Goal: Communication & Community: Answer question/provide support

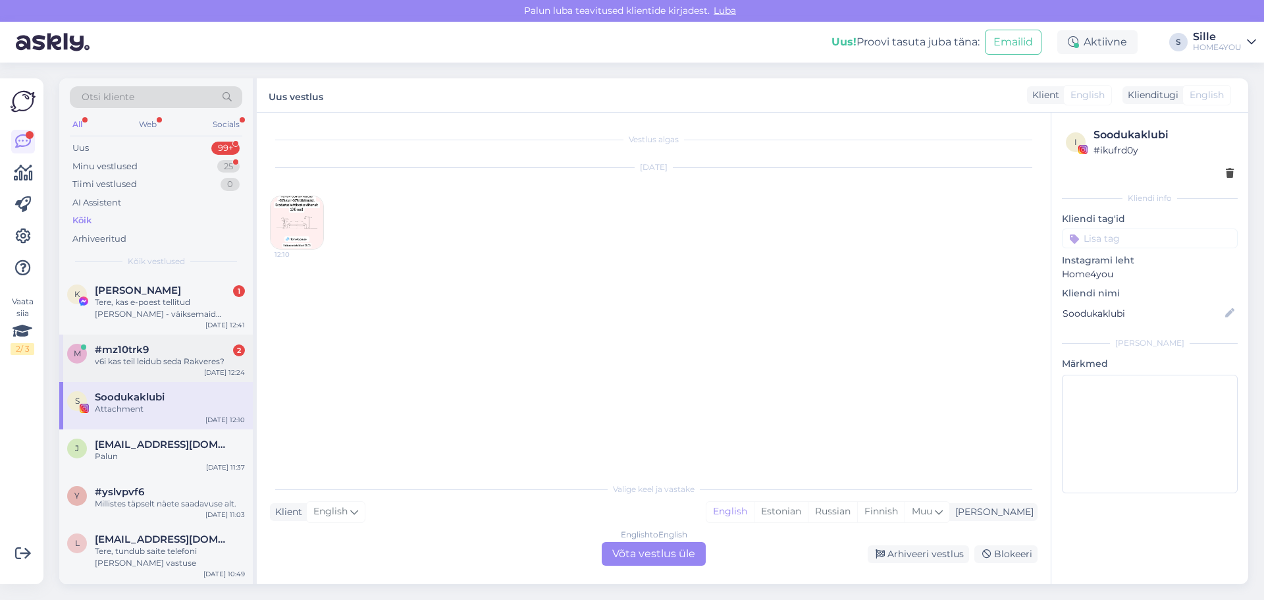
click at [164, 358] on div "v6i kas teil leidub seda Rakveres?" at bounding box center [170, 362] width 150 height 12
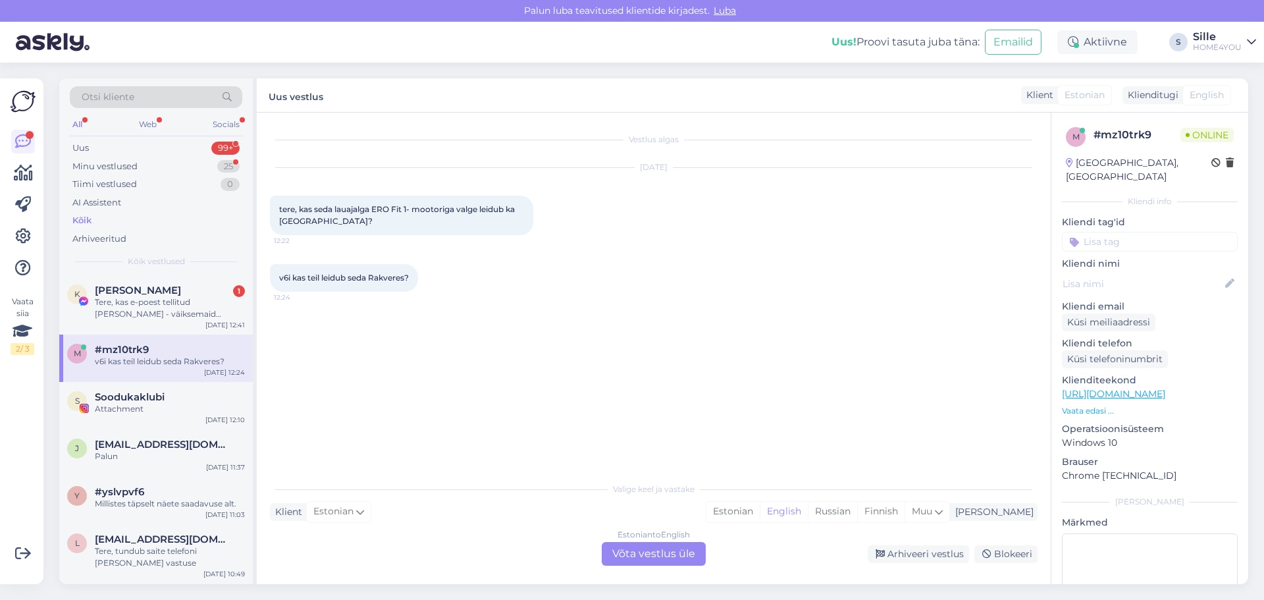
click at [624, 556] on div "Estonian to English Võta vestlus üle" at bounding box center [654, 554] width 104 height 24
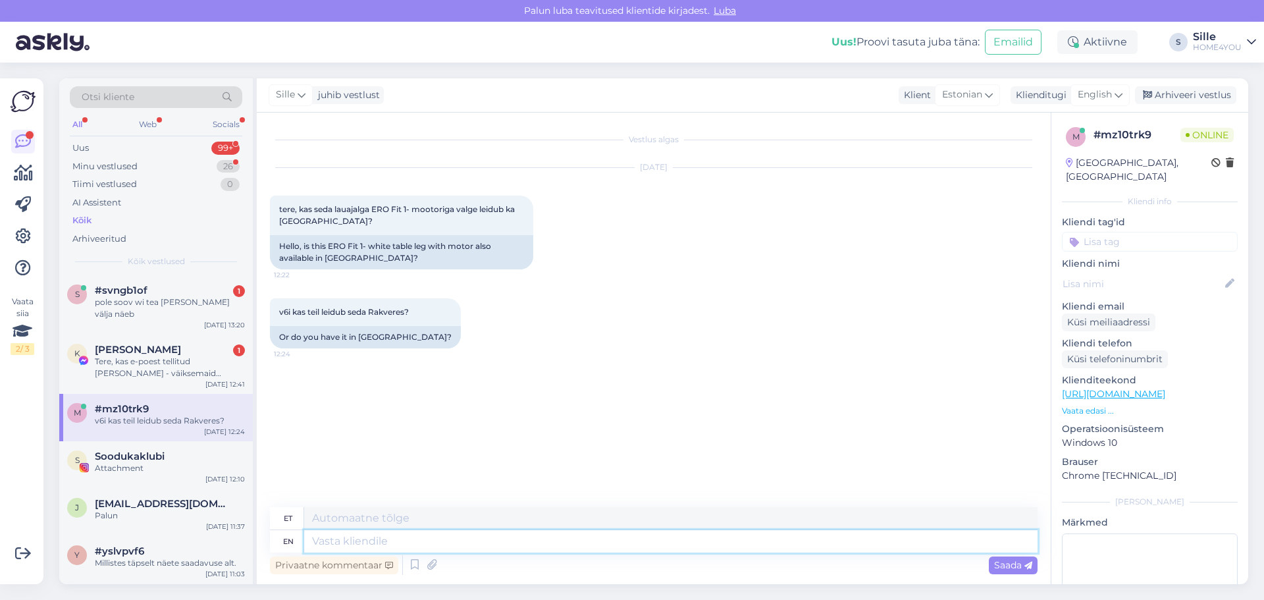
click at [612, 537] on textarea at bounding box center [671, 541] width 734 height 22
type textarea "Tere,"
type textarea "Tere, kahjuks s"
type textarea "Tere, kahjuks"
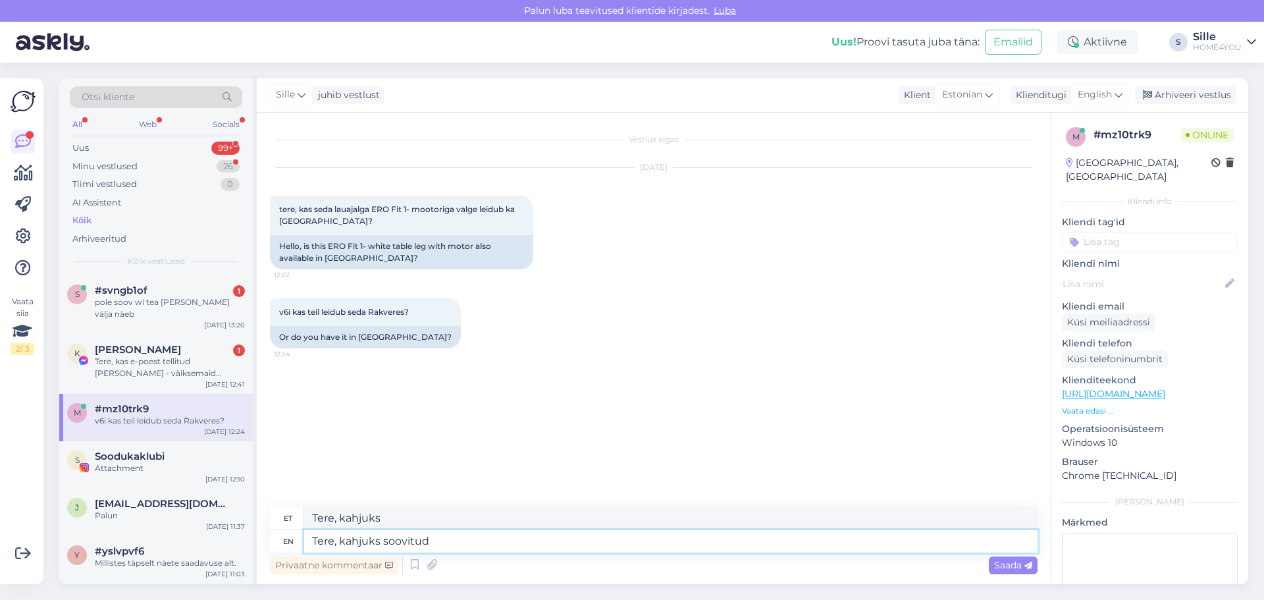
type textarea "Tere, kahjuks soovitud"
type textarea "Tere, kahjuks soovitatud"
type textarea "Tere, kahjuks soovitud lauajal"
type textarea "Tere, kahjuks soovitatud laua"
type textarea "Tere, kahjuks soovitud lauajalga e"
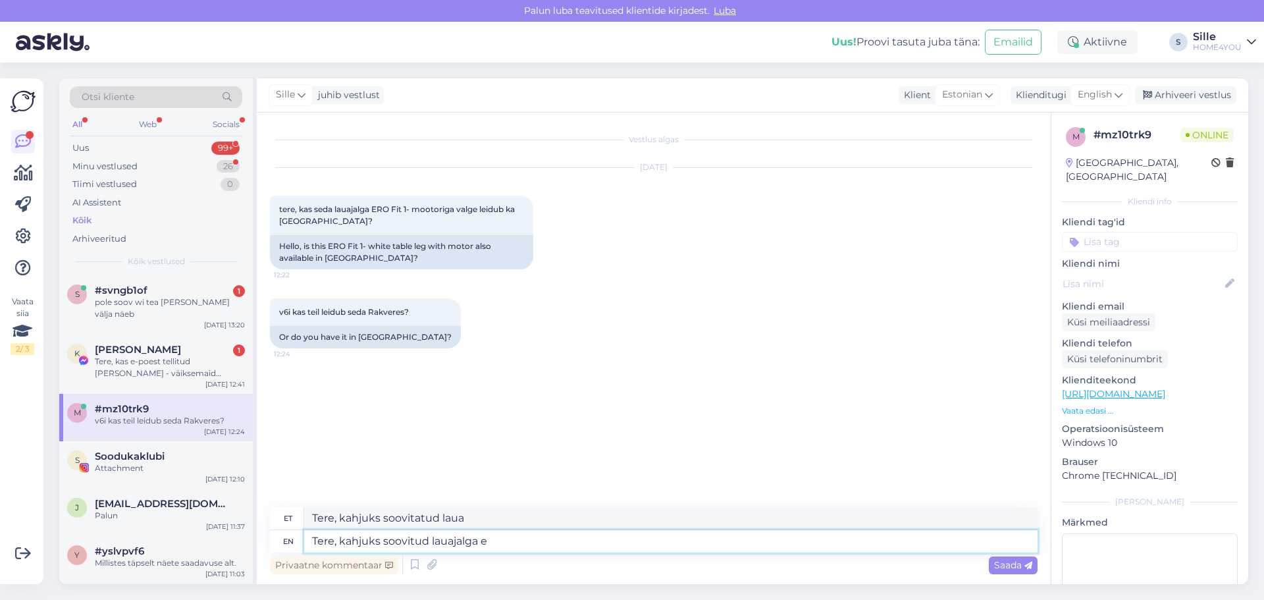
type textarea "Tere, kahjuks lauajalga"
type textarea "Tere, kahjuks soovitud lauajalga ei o"
type textarea "Tere, kahjuks lauajalga ei"
type textarea "Tere, kahjuks soovitud lauajalga ei ole"
type textarea "Tere, kahjuks lauajalga ei ole"
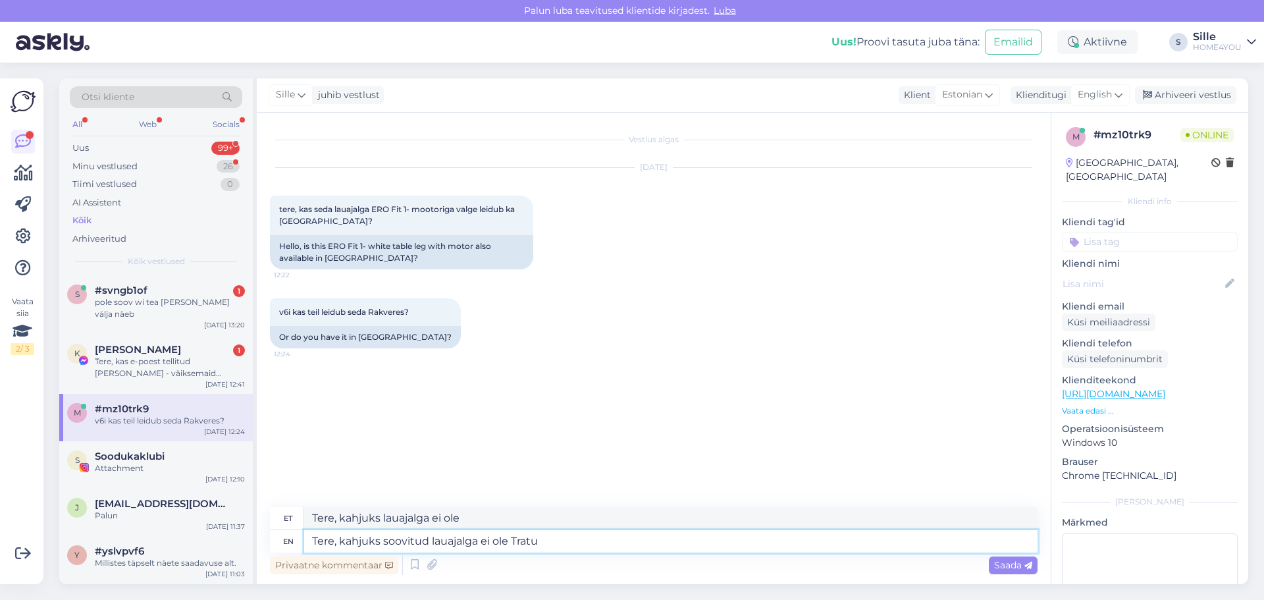
type textarea "Tere, kahjuks soovitud lauajalga ei ole Tratu"
type textarea "Tere, kahjuks lauajalga ei ole Tratu"
type textarea "Tere, kahjuks soovitud lauajalga ei ole Tratu ega"
type textarea "Tere, kahjuks lauajalga ei ole Tratu ega"
type textarea "Tere, kahjuks soovitud lauajalga ei ole Tratu ega Rakvere k"
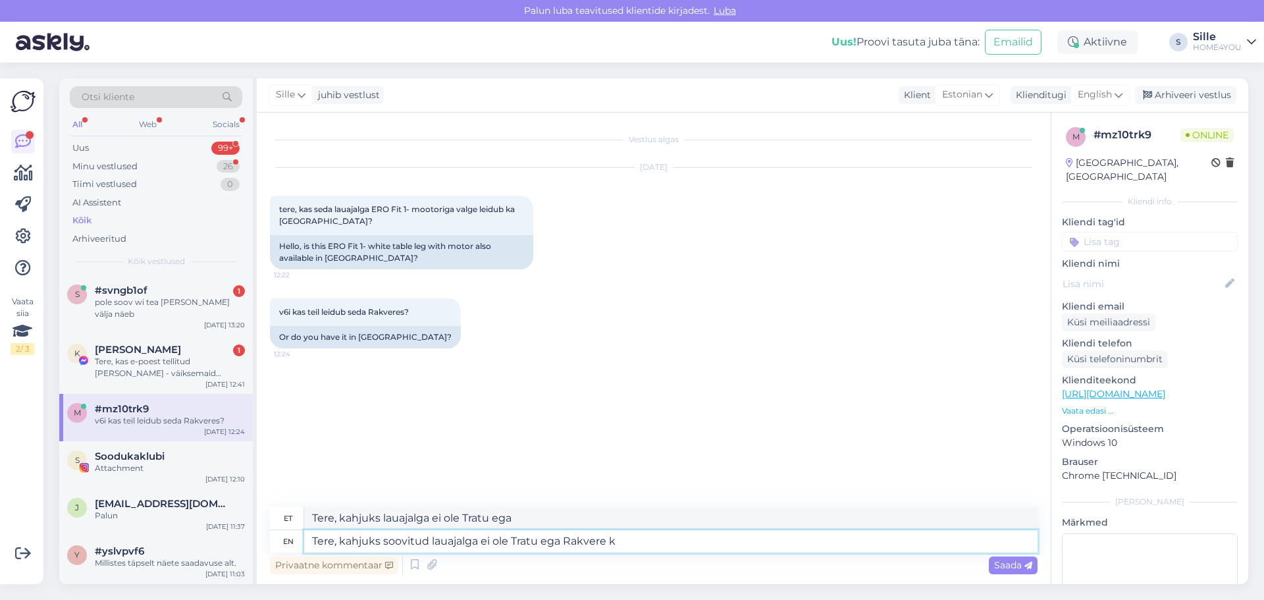
type textarea "Tere, kahjuks lauajalga ei ole Tratu ega Rakvere"
type textarea "Tere, kahjuks soovitud lauajalga ei ole Tratu ega Rakvere kaupluses."
type textarea "Tere, kahjuks lauajalga ei ole Tratu ega Rakvere kaupluses."
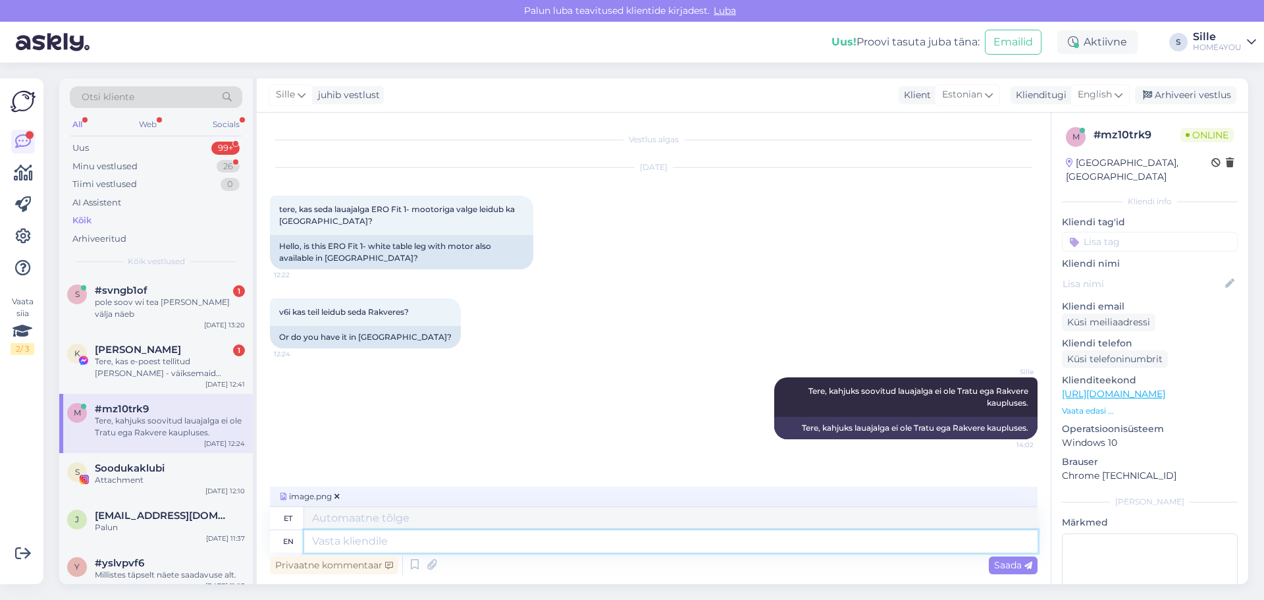
scroll to position [41, 0]
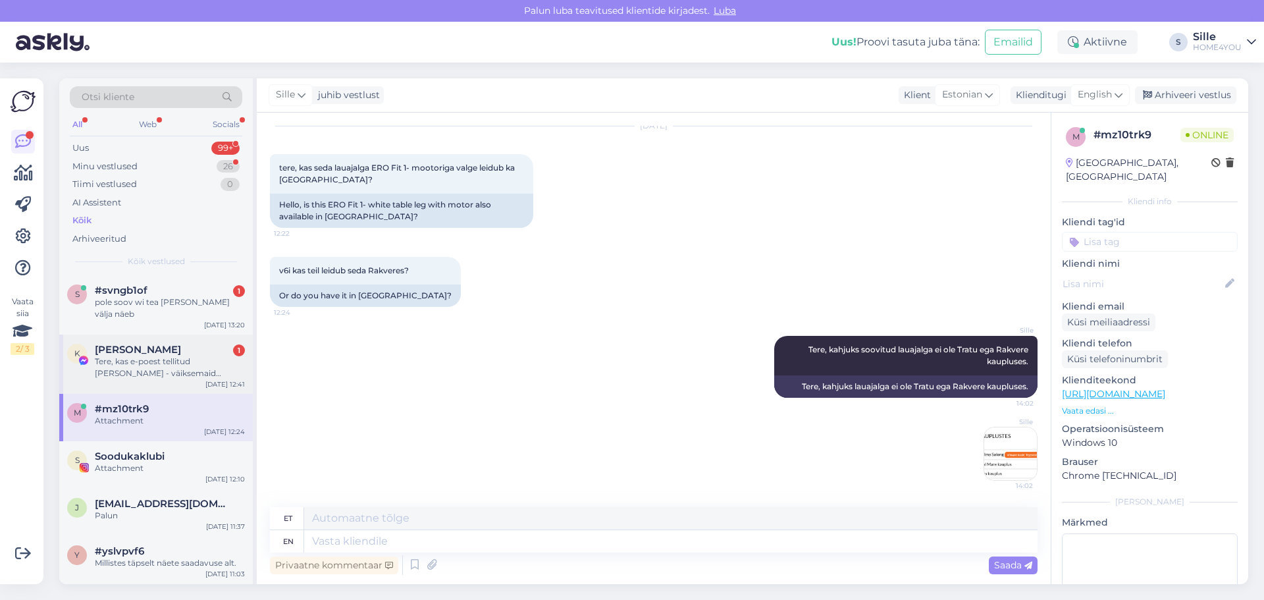
click at [167, 344] on div "[PERSON_NAME] 1" at bounding box center [170, 350] width 150 height 12
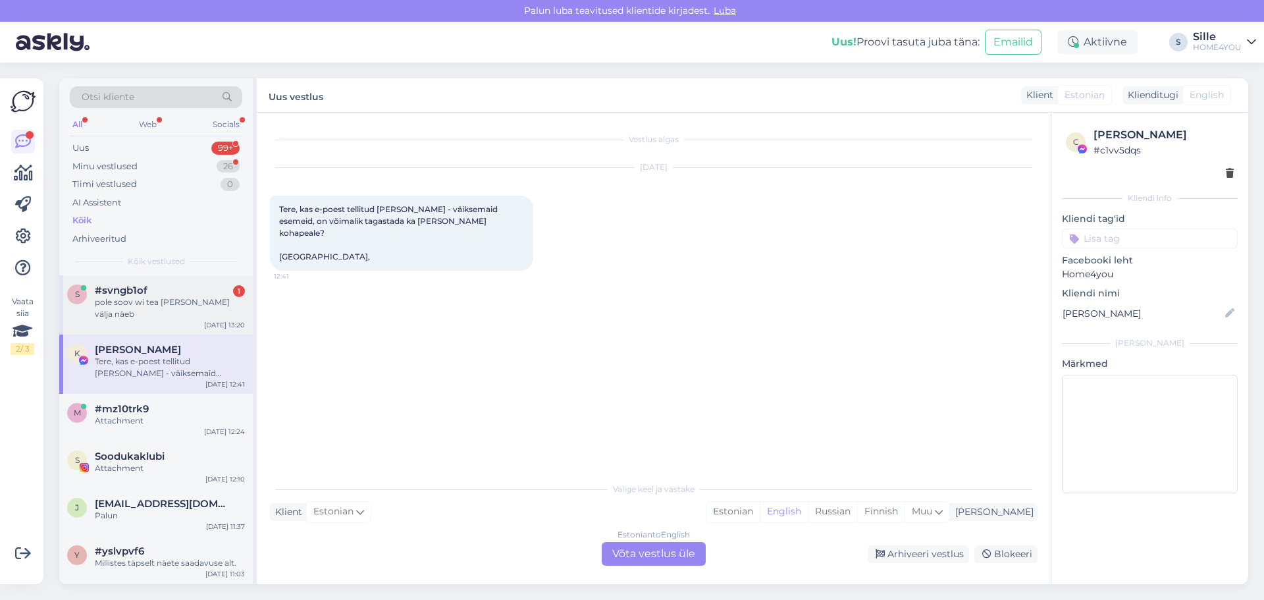
click at [112, 295] on span "#svngb1of" at bounding box center [121, 290] width 53 height 12
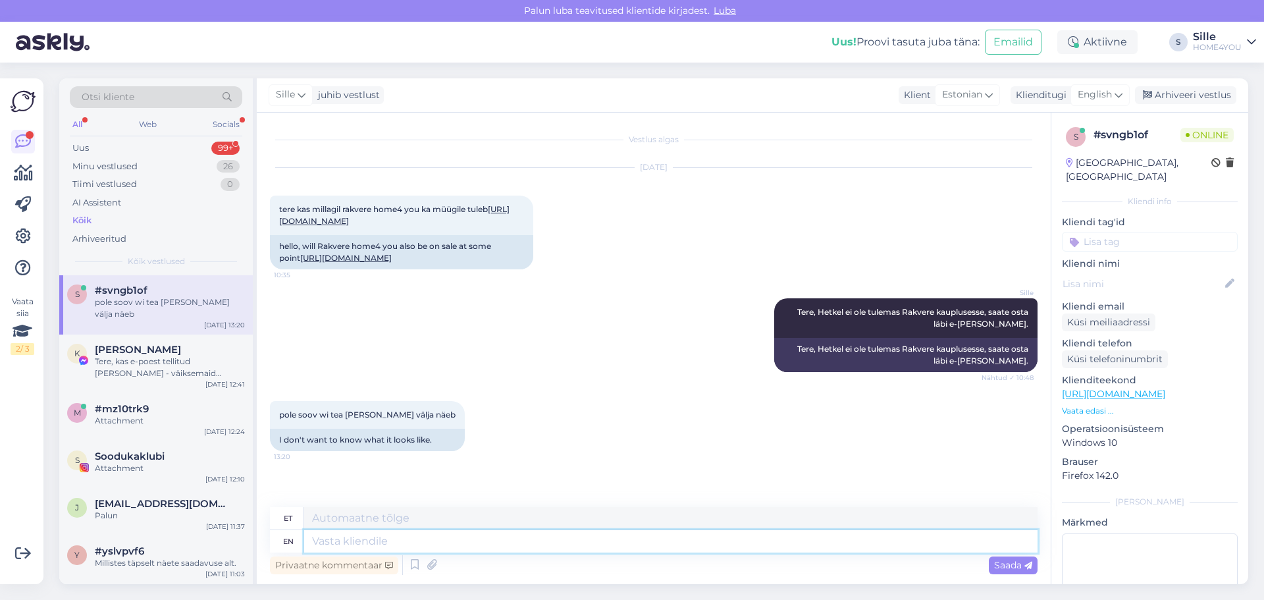
click at [427, 537] on textarea at bounding box center [671, 541] width 734 height 22
click at [452, 225] on link "[URL][DOMAIN_NAME]" at bounding box center [394, 215] width 230 height 22
click at [400, 545] on textarea at bounding box center [671, 541] width 734 height 22
type textarea "Saate n"
type textarea "Saate"
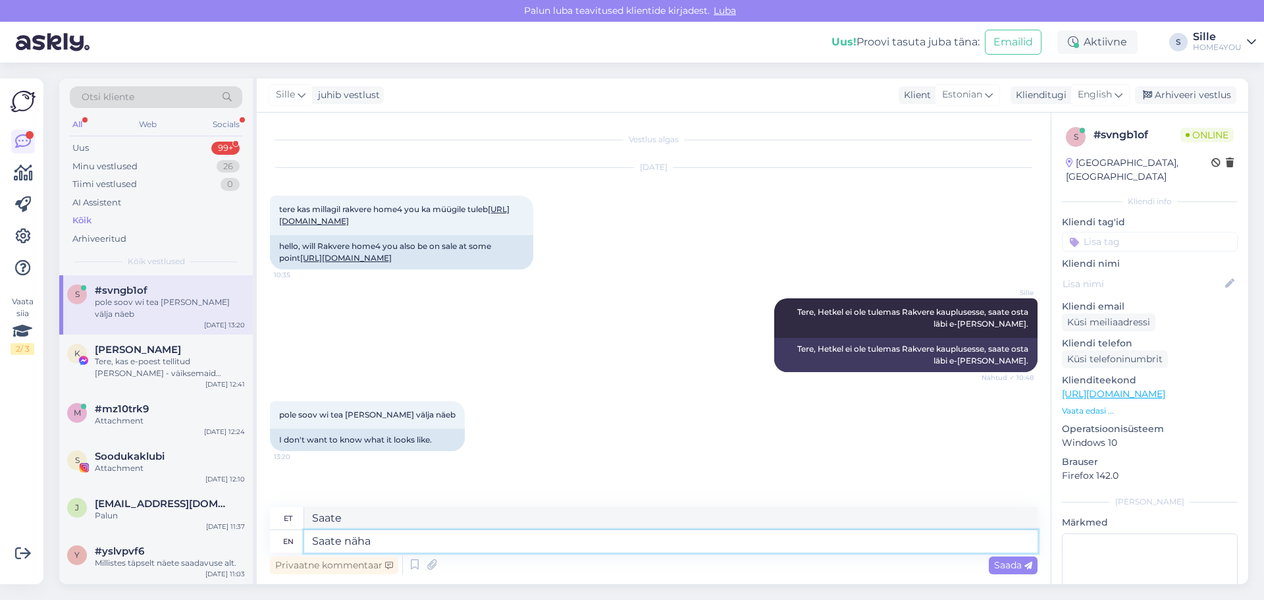
type textarea "Saate näha j"
type textarea "Saate näha"
type textarea "Saate näha järgmistes"
type textarea "Saate näha järgmisi"
type textarea "Saate näha järgmistes kauplustes:"
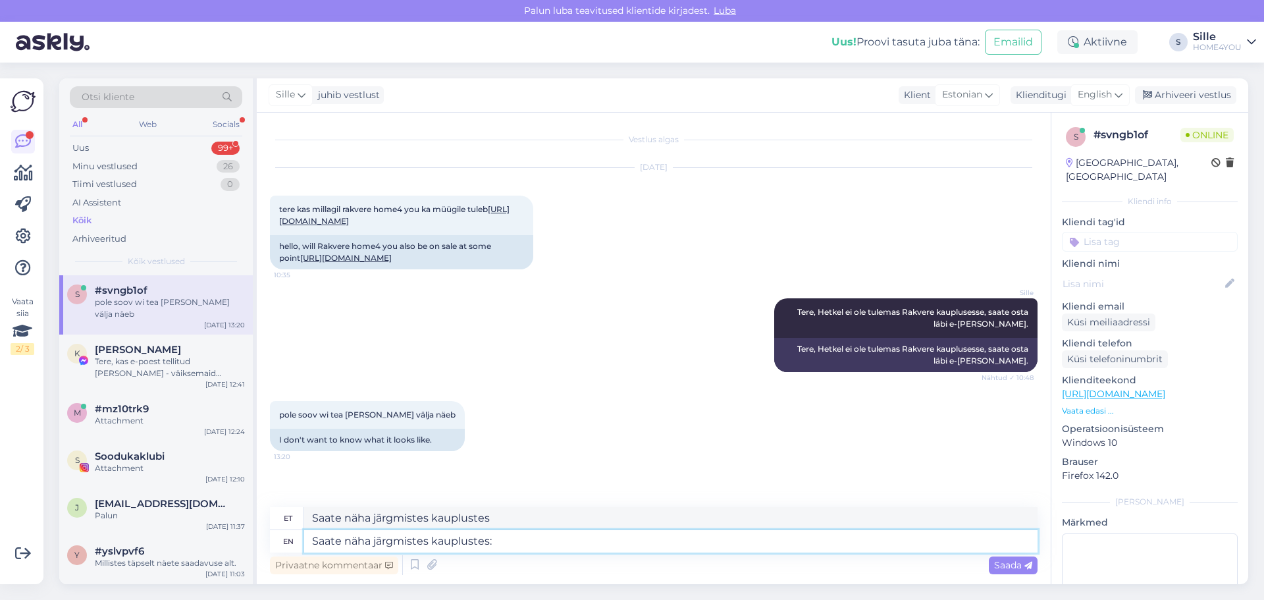
type textarea "Saate näha järgmistes kauplustes:"
click at [1002, 558] on div "Saada" at bounding box center [1013, 565] width 49 height 18
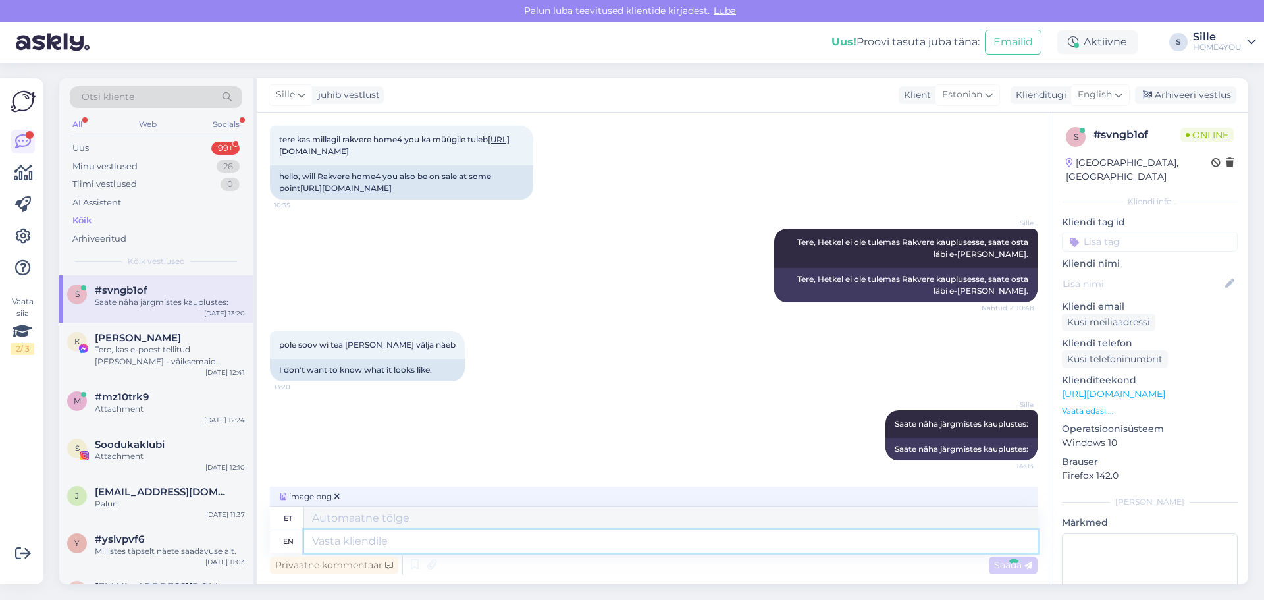
scroll to position [156, 0]
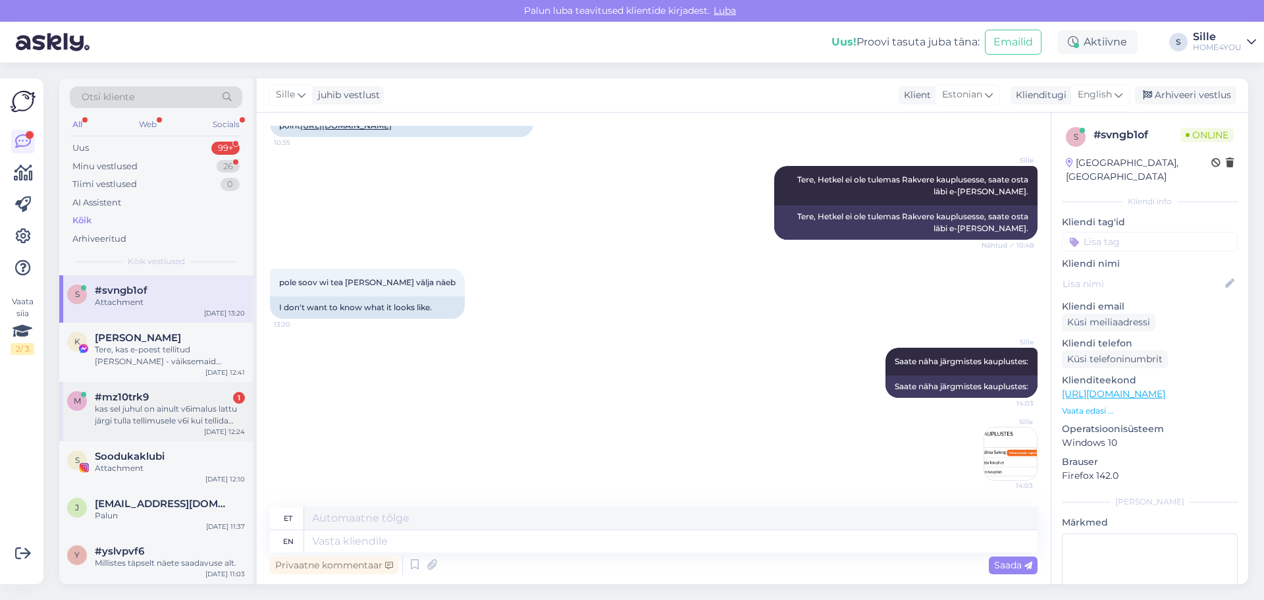
click at [136, 411] on div "kas sel juhul on ainult v6imalus lattu järgi tulla tellimusele v6i kui tellida …" at bounding box center [170, 415] width 150 height 24
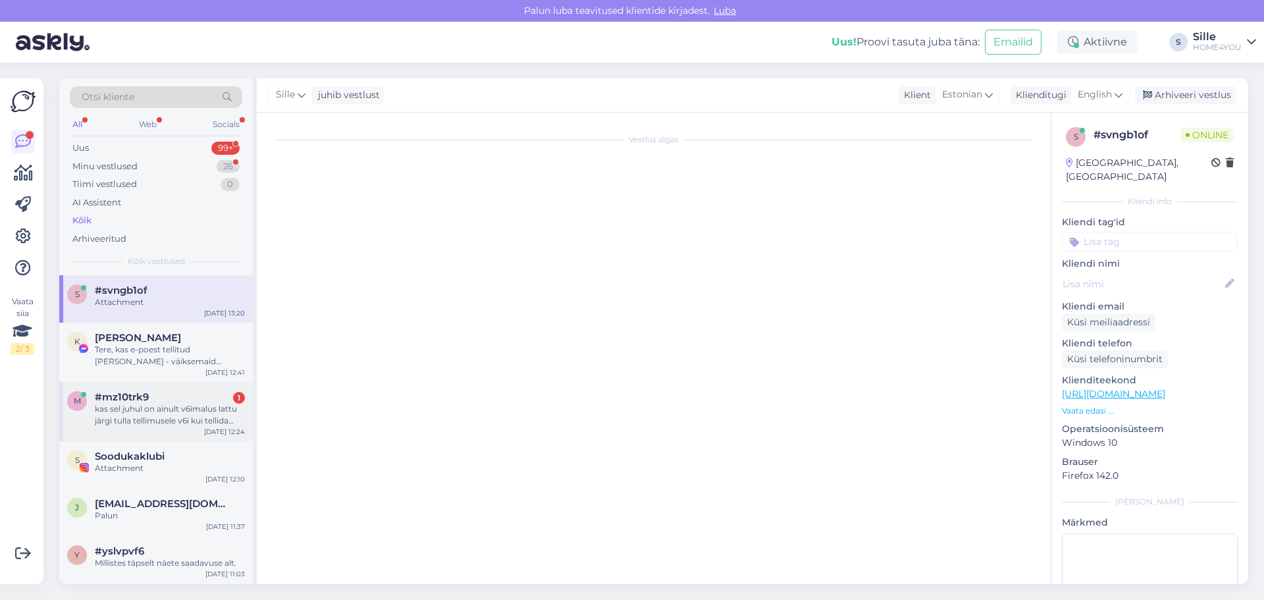
scroll to position [144, 0]
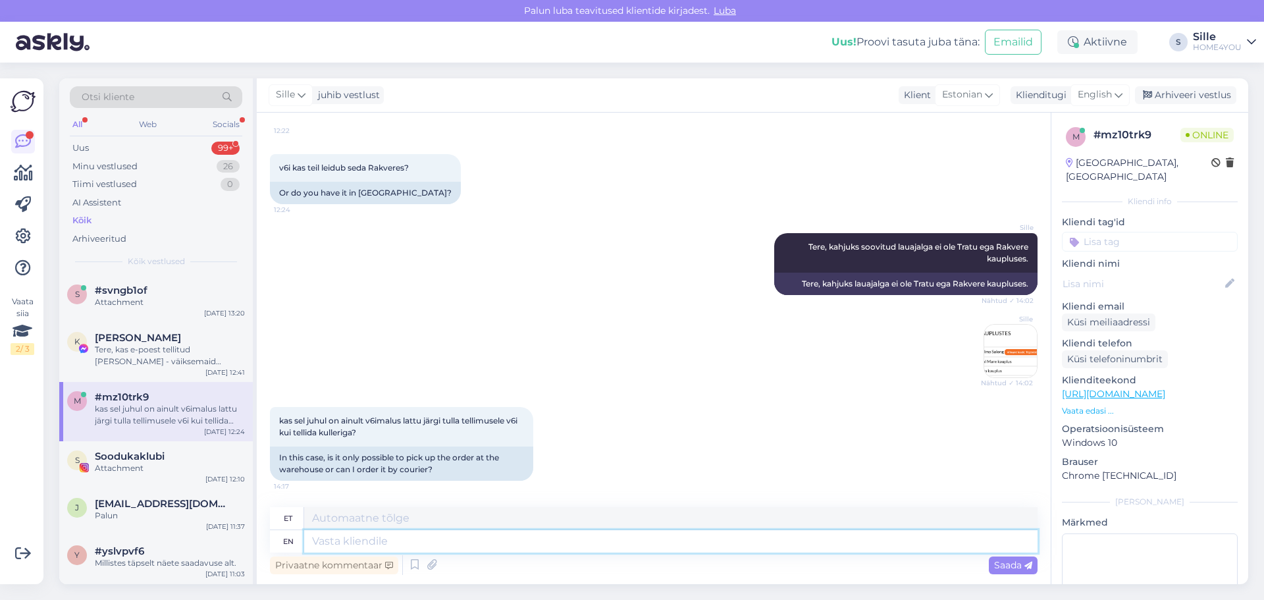
click at [445, 536] on textarea at bounding box center [671, 541] width 734 height 22
click at [984, 344] on img at bounding box center [1010, 351] width 53 height 53
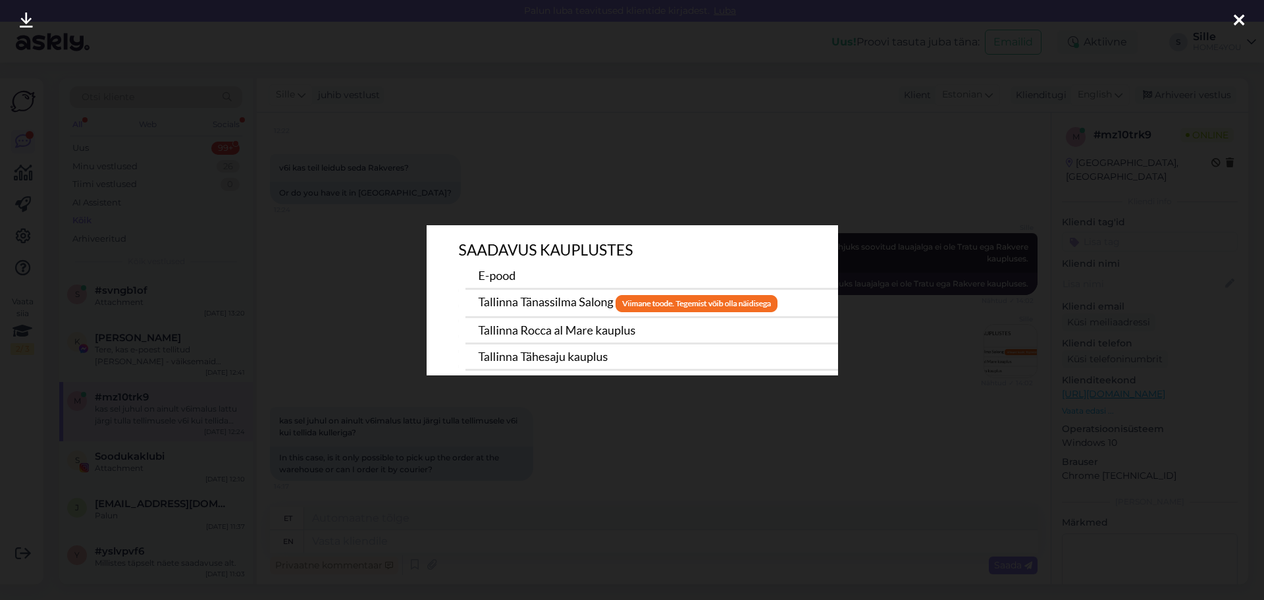
drag, startPoint x: 1243, startPoint y: 20, endPoint x: 1239, endPoint y: 65, distance: 45.6
click at [1244, 18] on icon at bounding box center [1239, 21] width 11 height 17
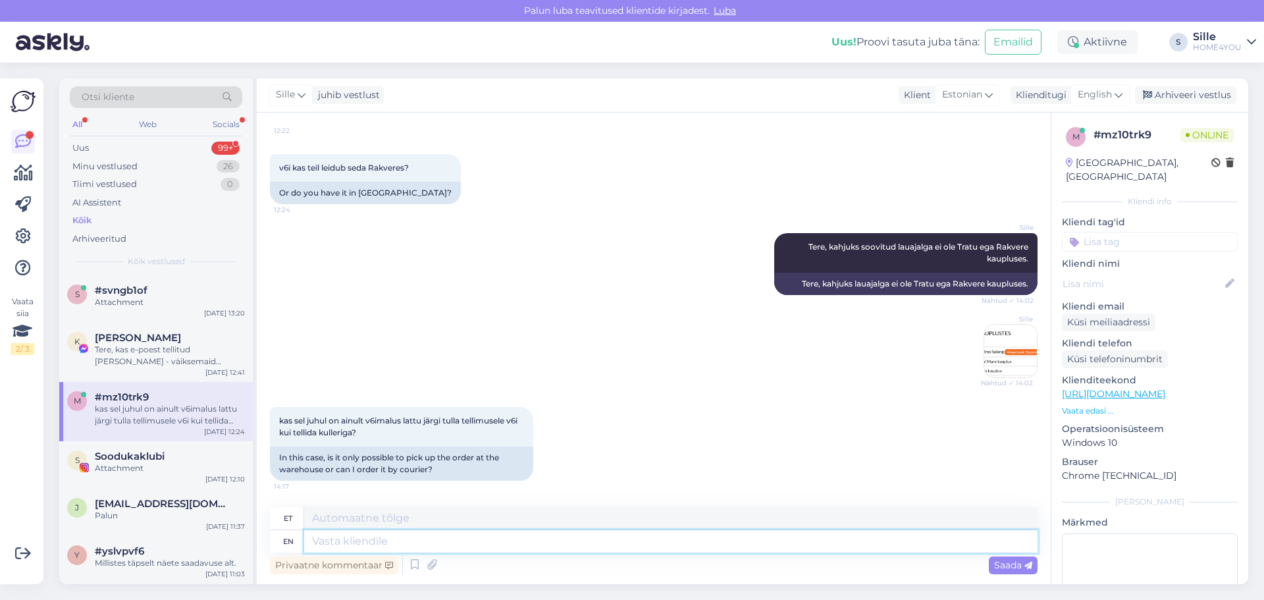
click at [417, 537] on textarea at bounding box center [671, 541] width 734 height 22
type textarea "Saate m"
type textarea "Saate"
type textarea "Saate minna o"
type textarea "Saate minna"
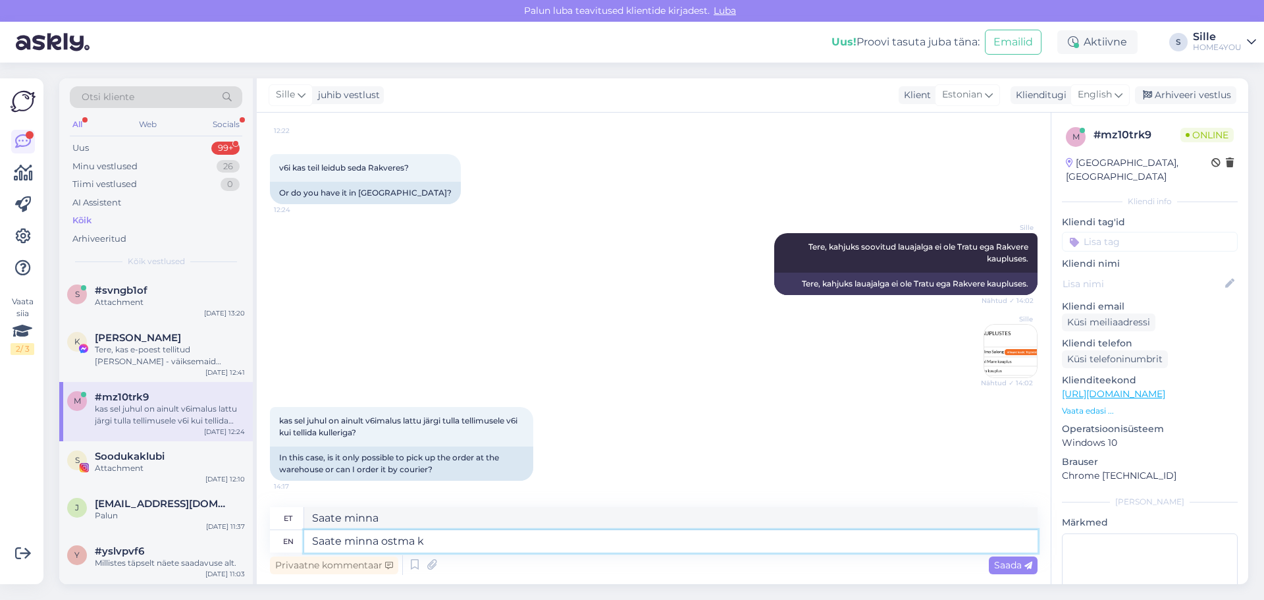
type textarea "Saate minna ostma ka"
type textarea "Saate minna ostma"
type textarea "Saate minna ostma ka"
type textarea "Saate minna ostma ka Tähesaju ja"
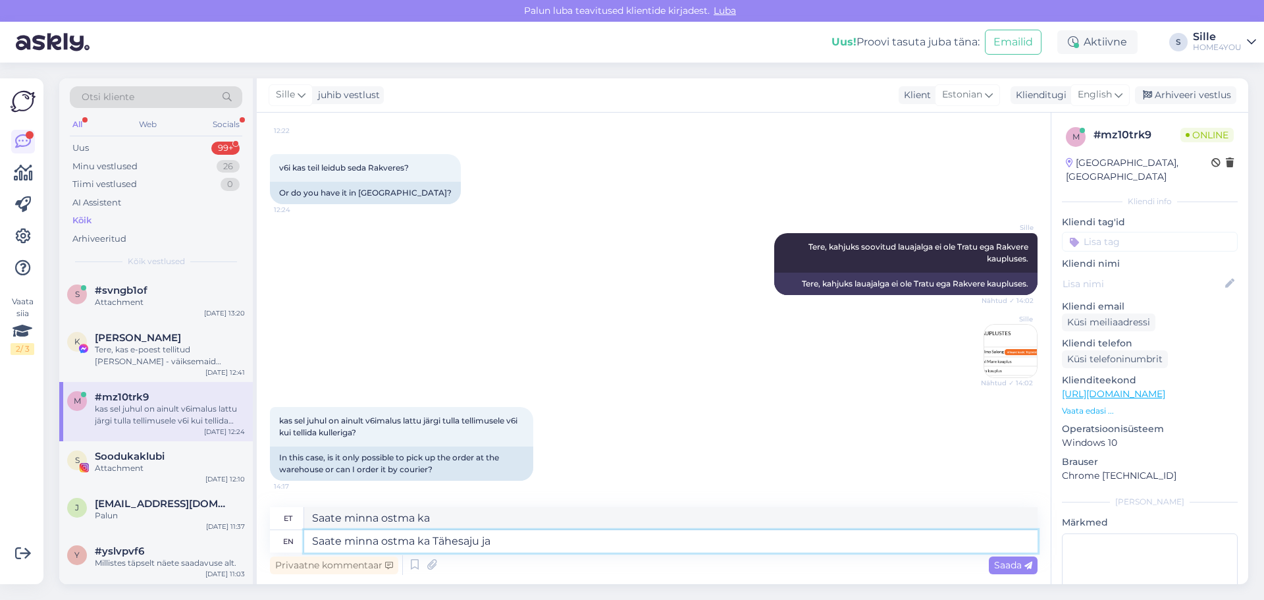
type textarea "Saate minna ostma ka Tähesaju"
type textarea "Saate minna ostma ka Tähesaju ja"
type textarea "Saate minna ostma ka Tähesaju [PERSON_NAME]"
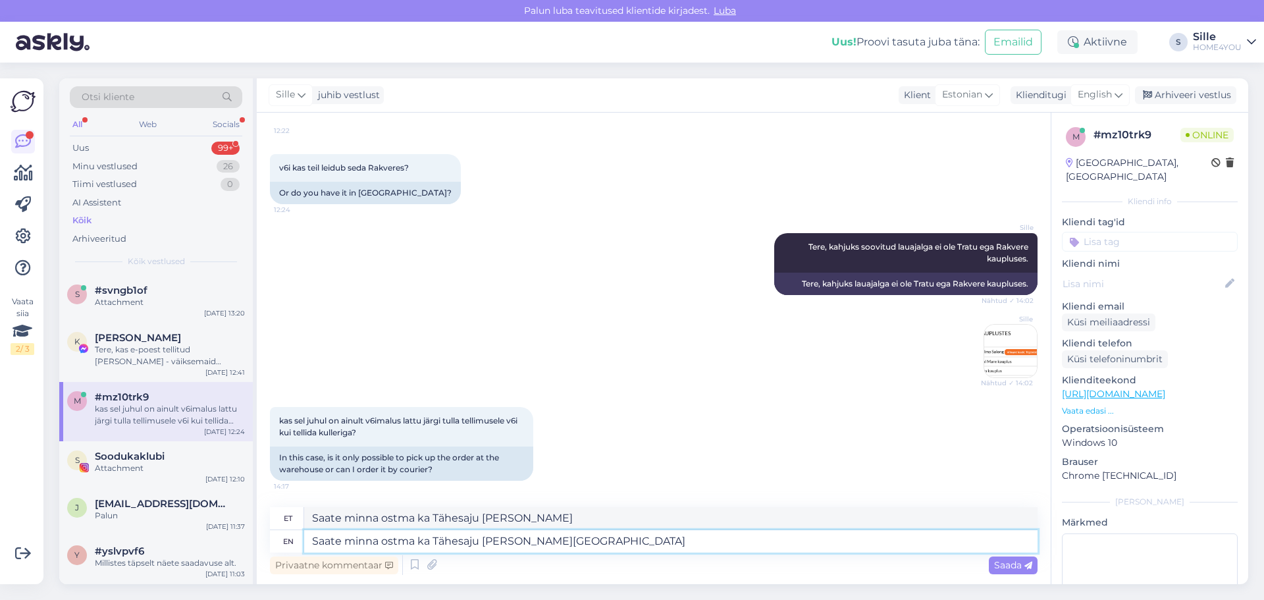
type textarea "Saate minna ostma ka Tähesaju [PERSON_NAME][GEOGRAPHIC_DATA]"
type textarea "Saate minna ostma ka Tähesaju [PERSON_NAME][GEOGRAPHIC_DATA] k"
type textarea "Saate minna ostma ka Tähesaju [PERSON_NAME][GEOGRAPHIC_DATA]"
type textarea "Saate minna ostma ka Tähesaju [PERSON_NAME][GEOGRAPHIC_DATA] kauplusesse"
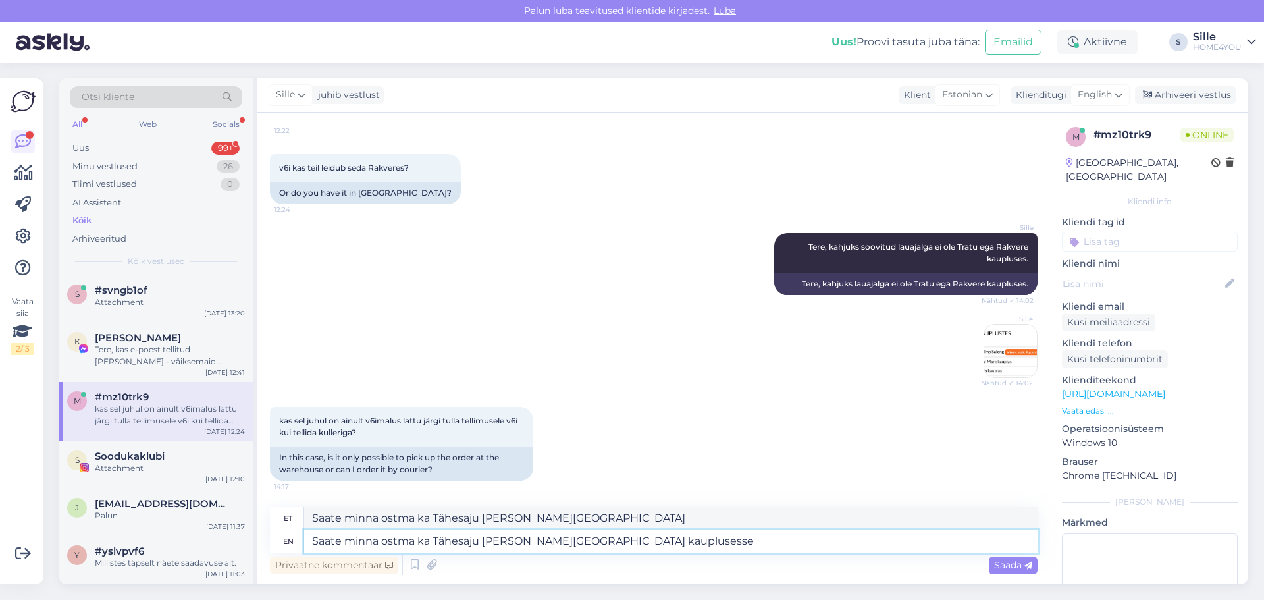
type textarea "Saate minna ostma ka Tähesaju [PERSON_NAME][GEOGRAPHIC_DATA] kauplusesse"
type textarea "Saate minna ostma ka Tähesaju [PERSON_NAME][GEOGRAPHIC_DATA] kauplusesse, v"
type textarea "Saate minna ostma ka Tähesaju [PERSON_NAME][GEOGRAPHIC_DATA] kauplusesse,"
type textarea "Saate minna ostma ka Tähesaju [PERSON_NAME][GEOGRAPHIC_DATA] kauplusesse, või si"
type textarea "Saate minna ostma ka Tähesaju [PERSON_NAME][GEOGRAPHIC_DATA] kauplusesse, või"
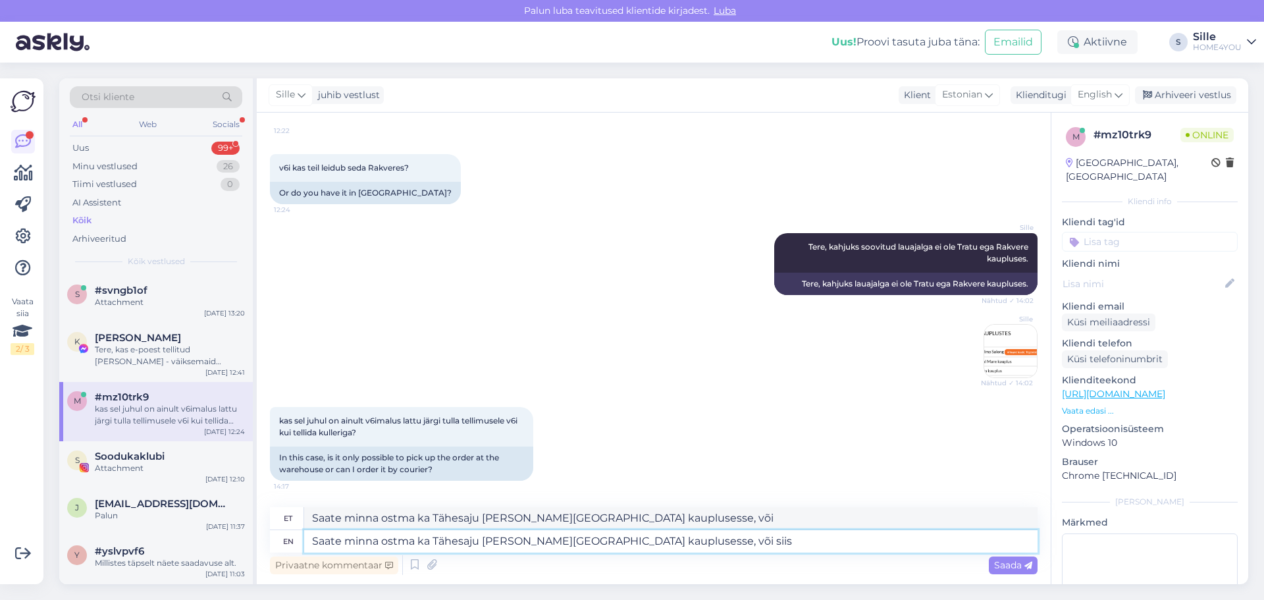
type textarea "Saate minna ostma ka Tähesaju [PERSON_NAME][GEOGRAPHIC_DATA] kauplusesse, või s…"
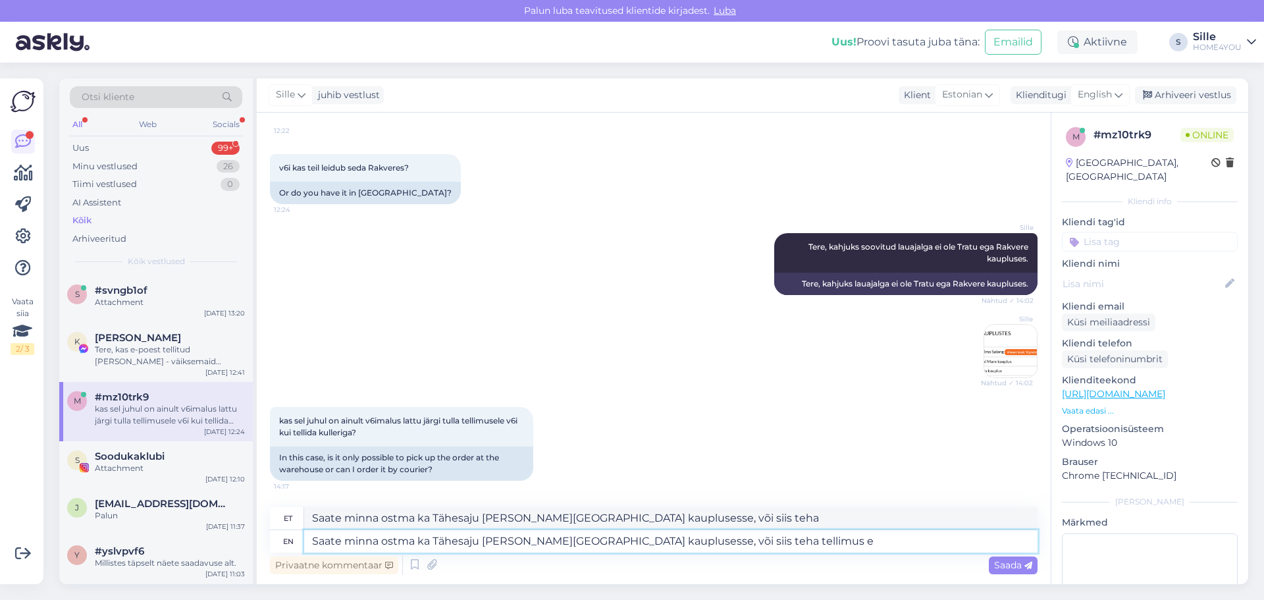
type textarea "Saate minna ostma ka Tähesaju [PERSON_NAME][GEOGRAPHIC_DATA] kauplusesse, või s…"
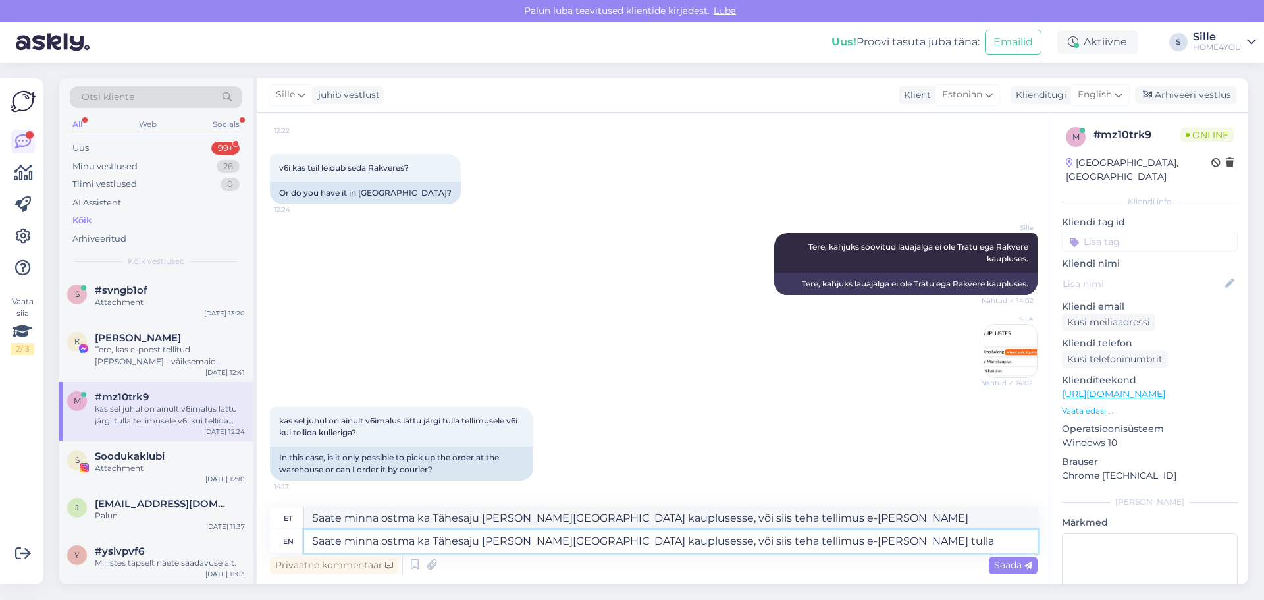
type textarea "Saate minna ostma ka Tähesaju [PERSON_NAME][GEOGRAPHIC_DATA] kauplusesse, või s…"
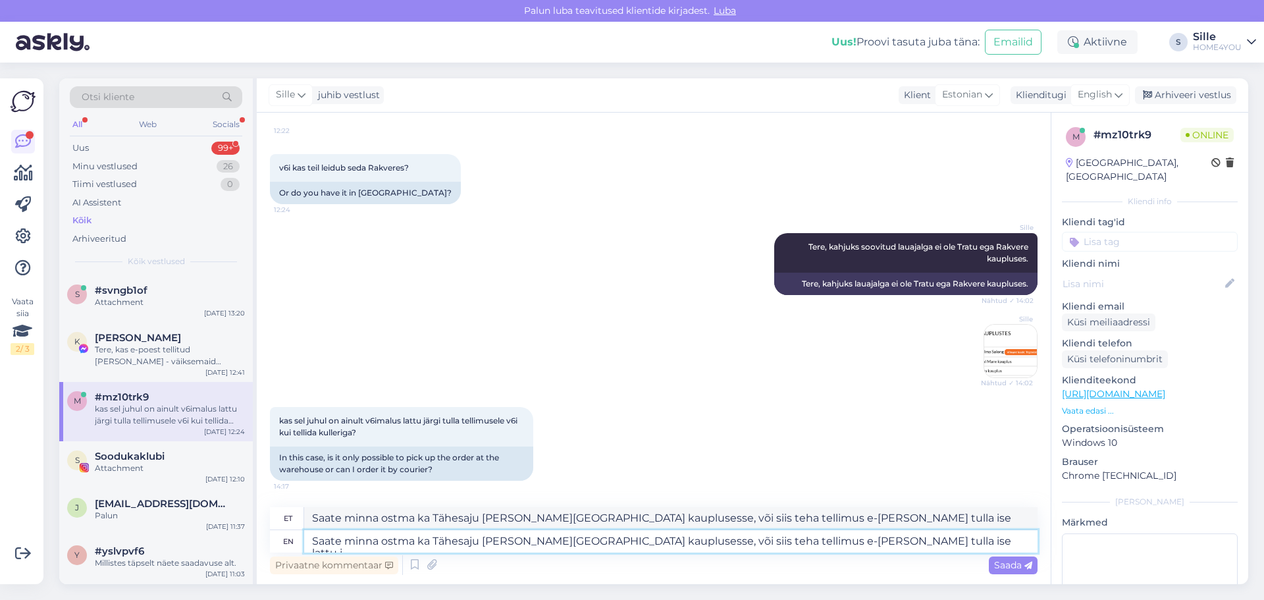
type textarea "Saate minna ostma ka Tähesaju [PERSON_NAME][GEOGRAPHIC_DATA] kauplusesse, või s…"
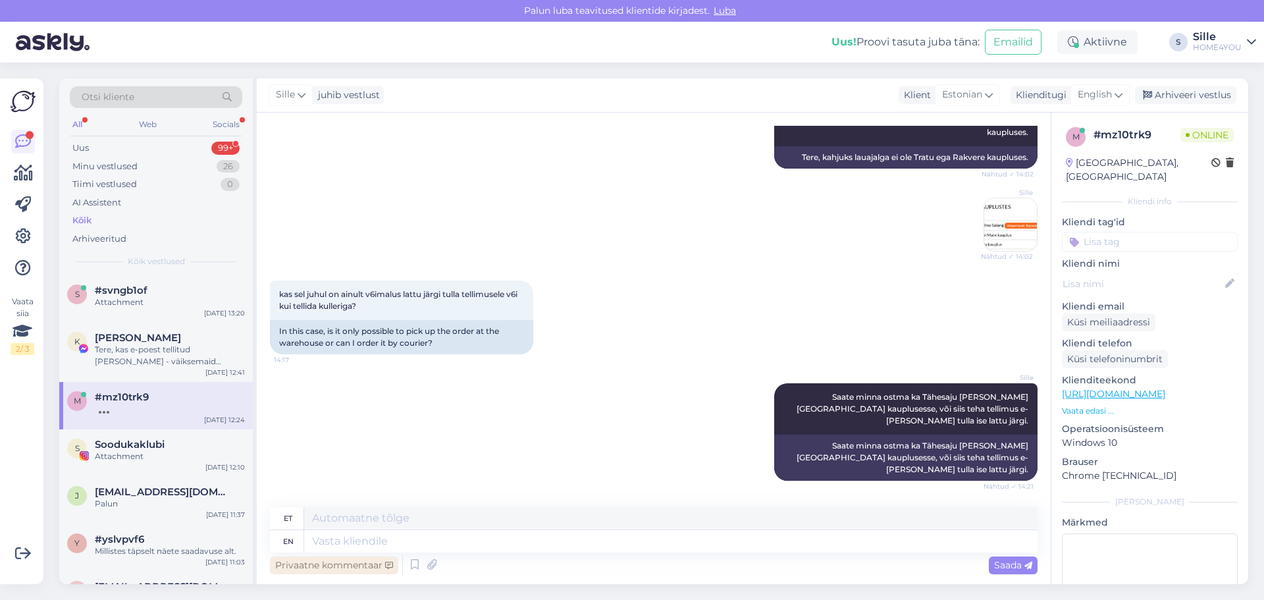
scroll to position [373, 0]
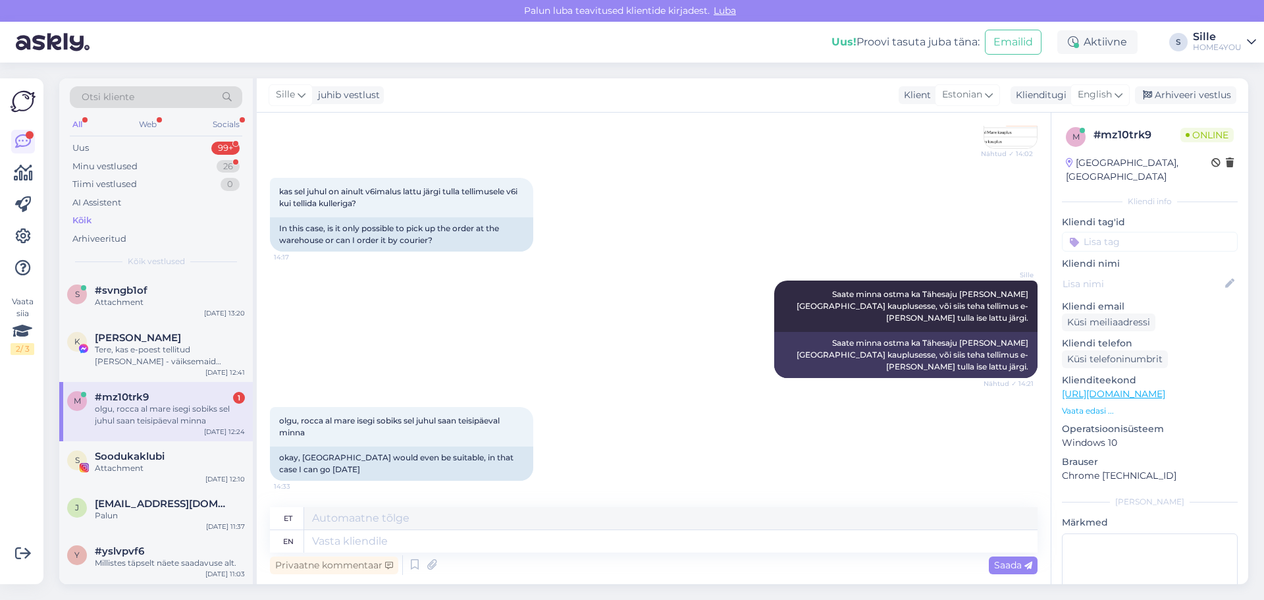
click at [127, 395] on span "#mz10trk9" at bounding box center [122, 397] width 54 height 12
click at [481, 531] on div "et en" at bounding box center [654, 529] width 768 height 45
click at [485, 539] on textarea at bounding box center [671, 541] width 734 height 22
type textarea "E-poest"
type textarea "E-luuletaja"
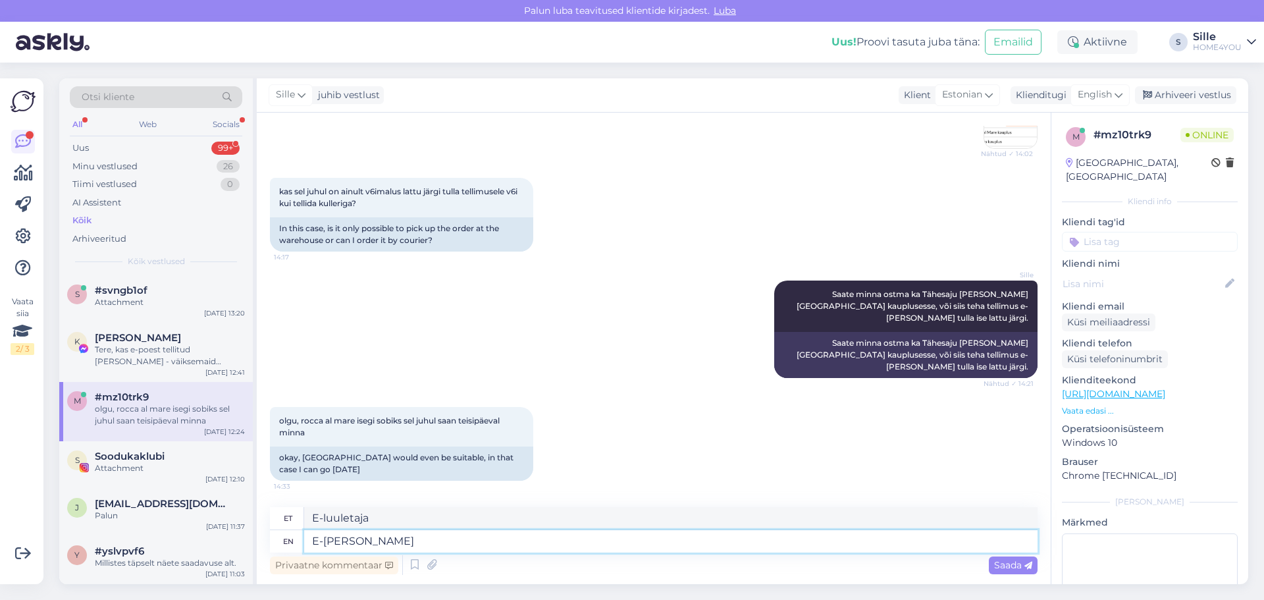
type textarea "E-[PERSON_NAME]"
type textarea "E-[PERSON_NAME] tellide"
type textarea "E-[PERSON_NAME] tellid"
type textarea "E-poest [PERSON_NAME] o"
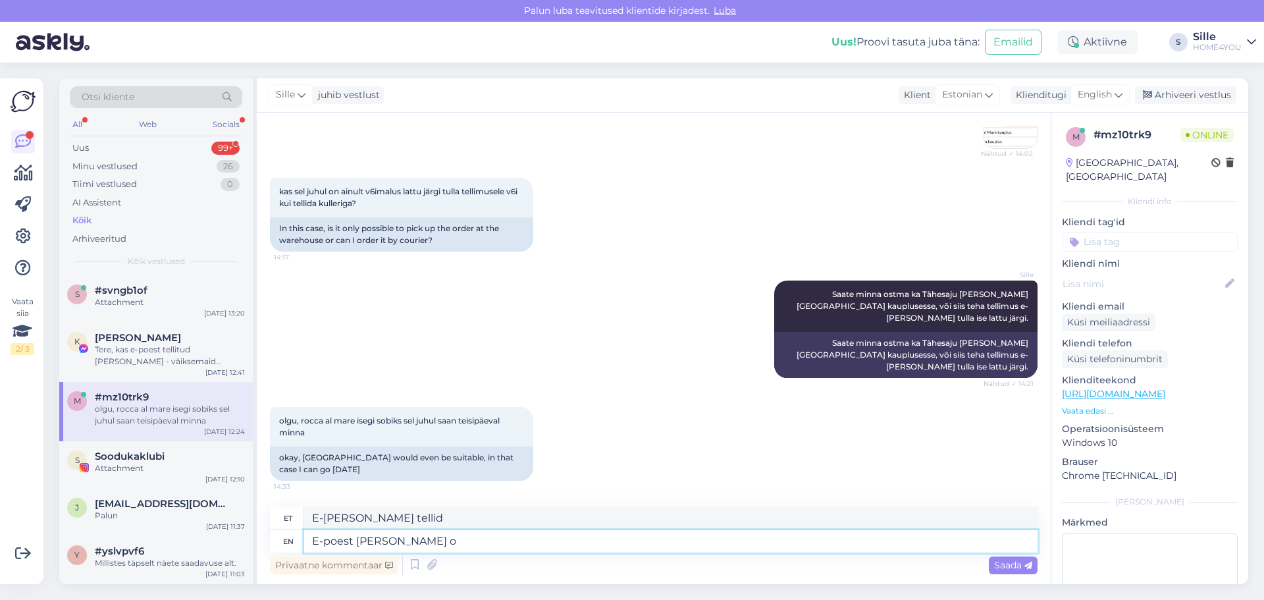
type textarea "E-poest [PERSON_NAME]"
type textarea "E-poest [PERSON_NAME] on"
type textarea "E-poest [PERSON_NAME] on ka"
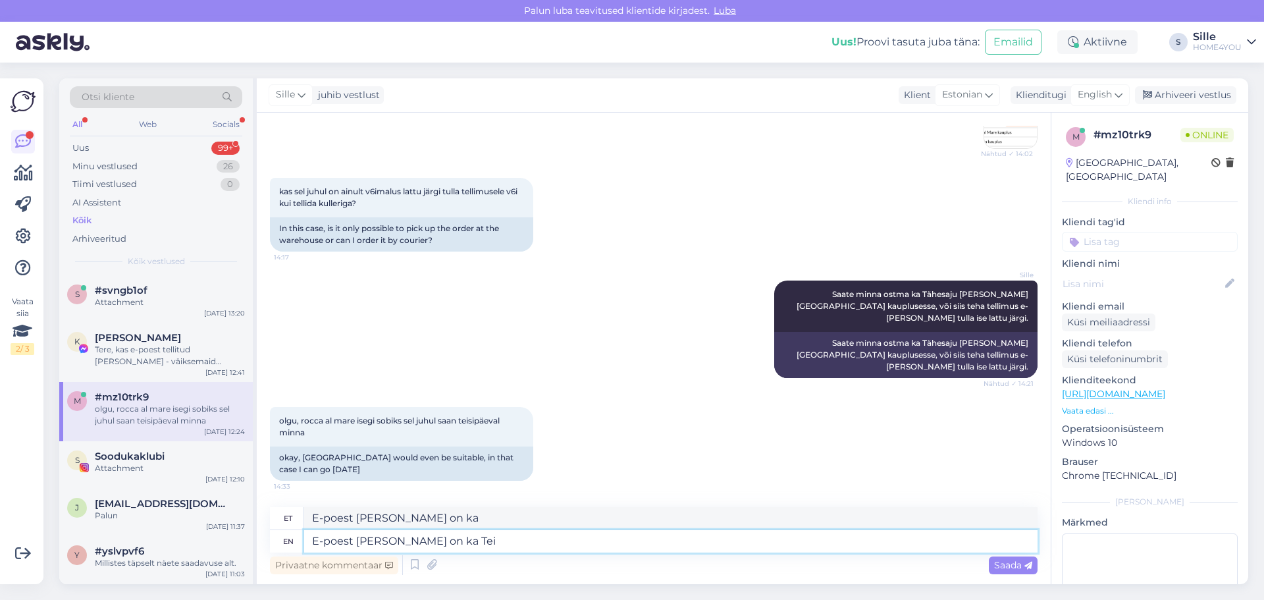
type textarea "E-poest [PERSON_NAME] on [PERSON_NAME]"
type textarea "E-poest [PERSON_NAME] on ka"
type textarea "E-poest [PERSON_NAME] on ka teispäevaks ka"
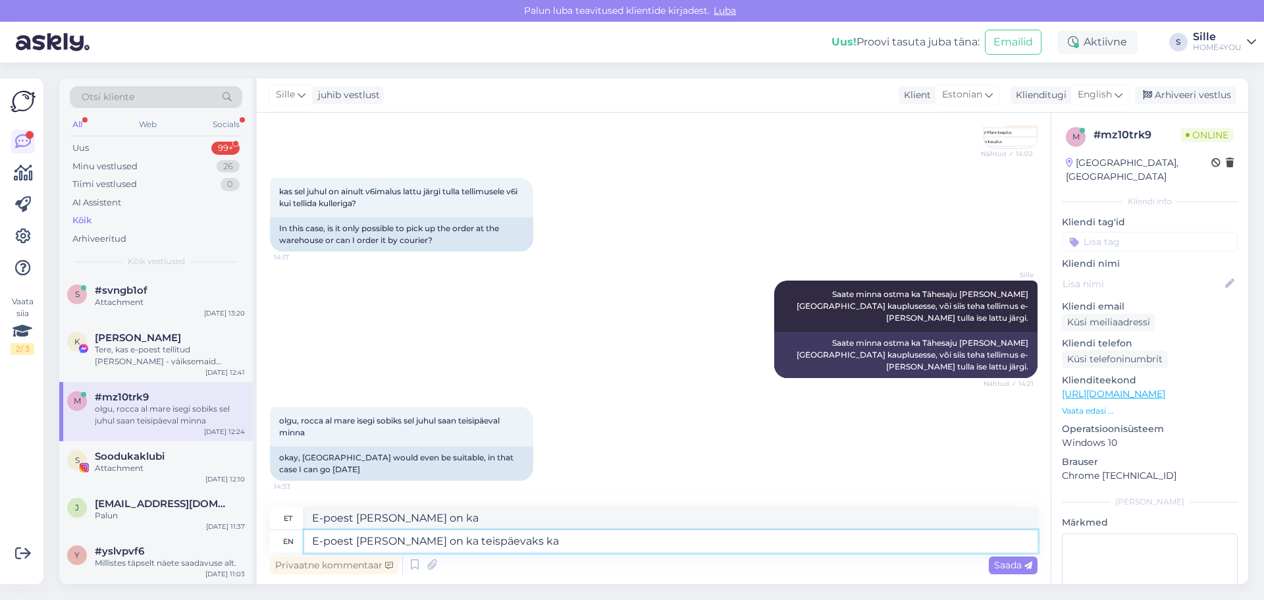
type textarea "E-poest [PERSON_NAME] on ka teispäevaks"
type textarea "E-poest [PERSON_NAME] on ka teispäevaks [PERSON_NAME] k"
type textarea "E-poest [PERSON_NAME] on ka teispäevaks [PERSON_NAME]"
type textarea "E-poest [PERSON_NAME] on ka teispäevaks [PERSON_NAME] [PERSON_NAME]."
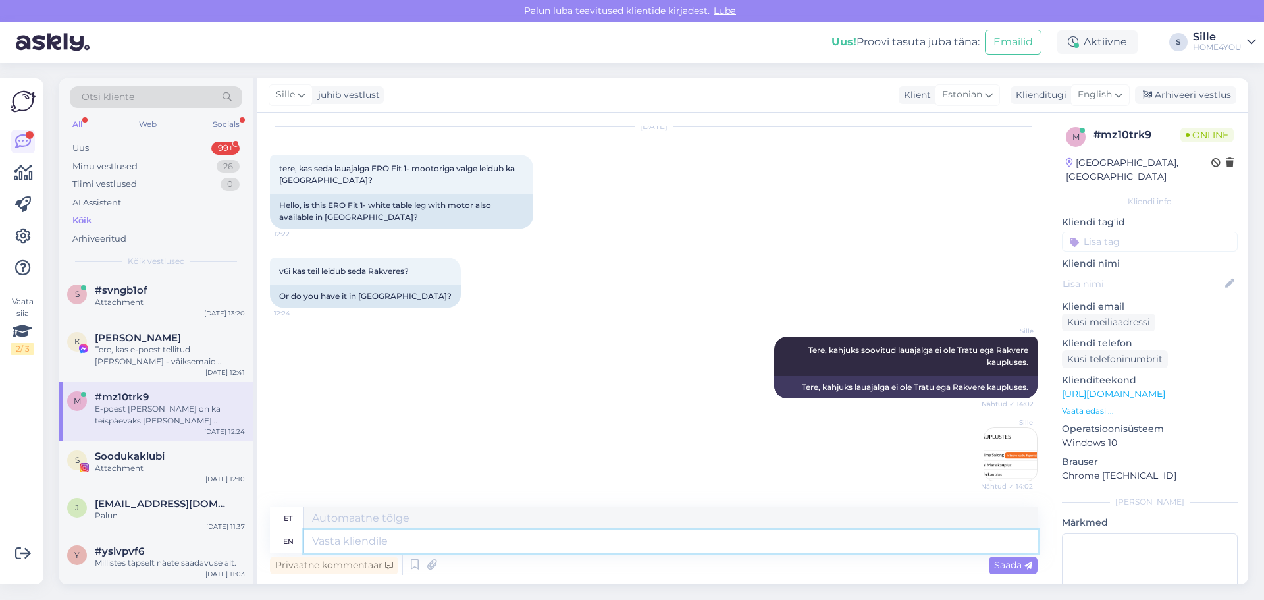
scroll to position [0, 0]
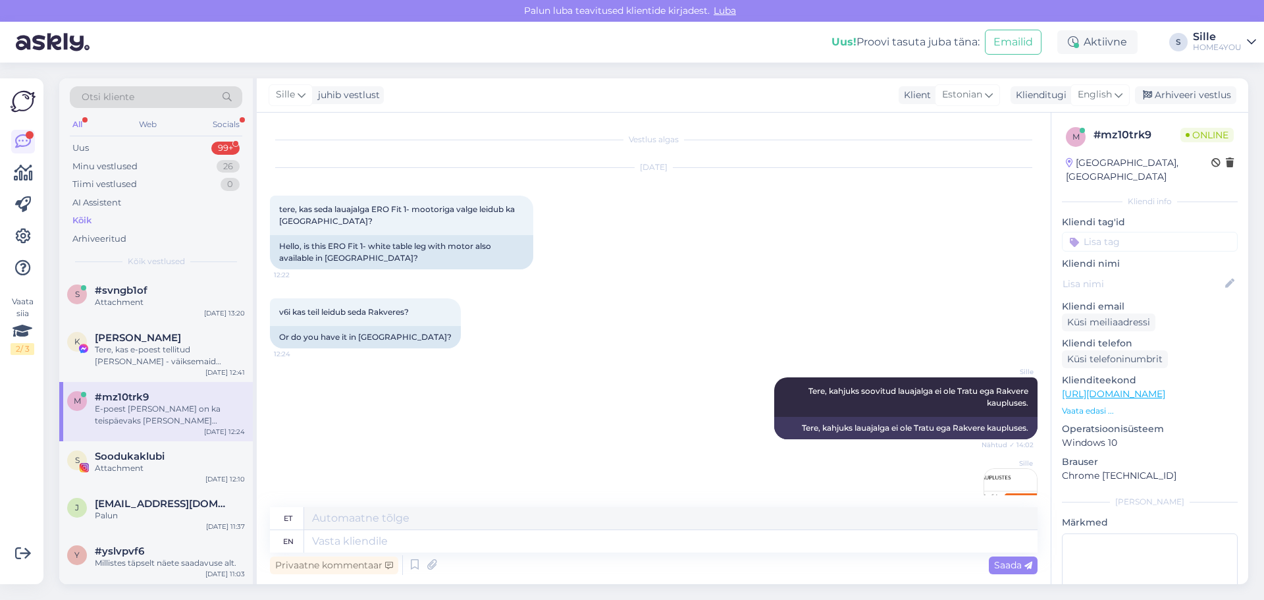
click at [84, 215] on div "Kõik" at bounding box center [81, 220] width 19 height 13
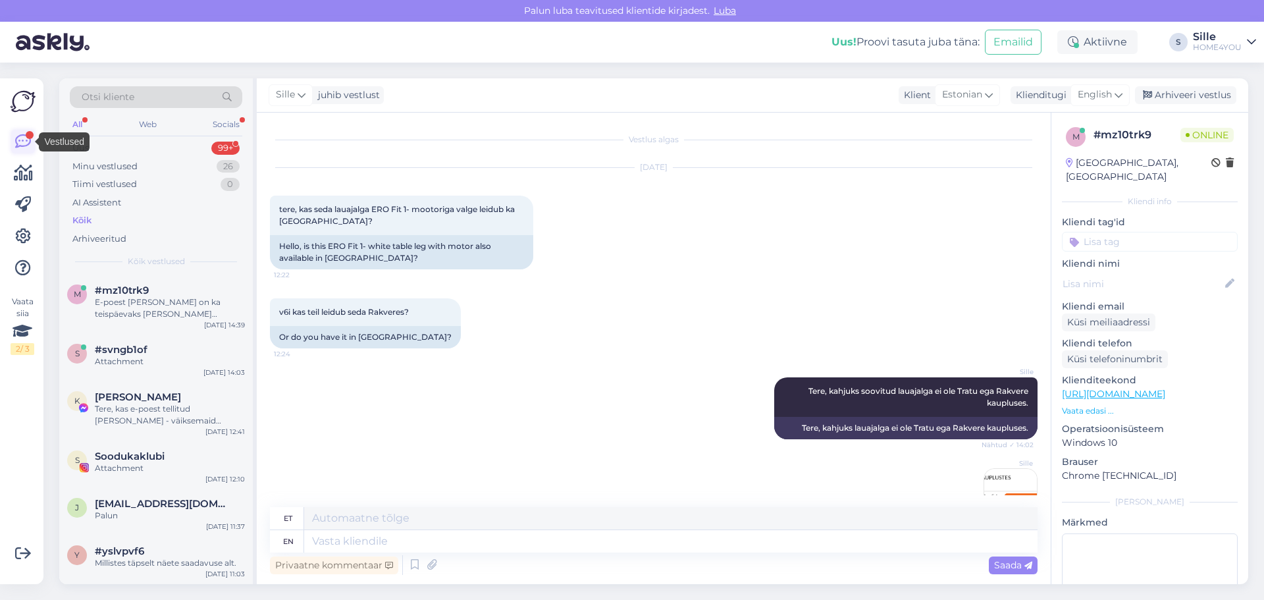
click at [18, 138] on icon at bounding box center [23, 142] width 16 height 16
click at [21, 176] on icon at bounding box center [23, 173] width 19 height 16
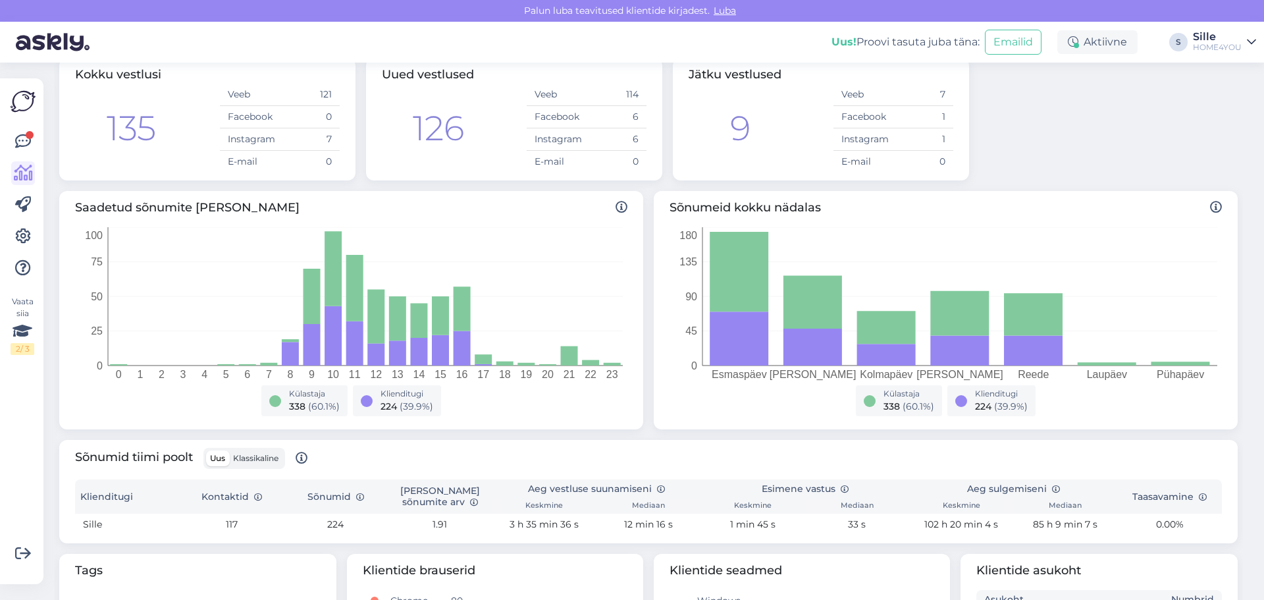
scroll to position [82, 0]
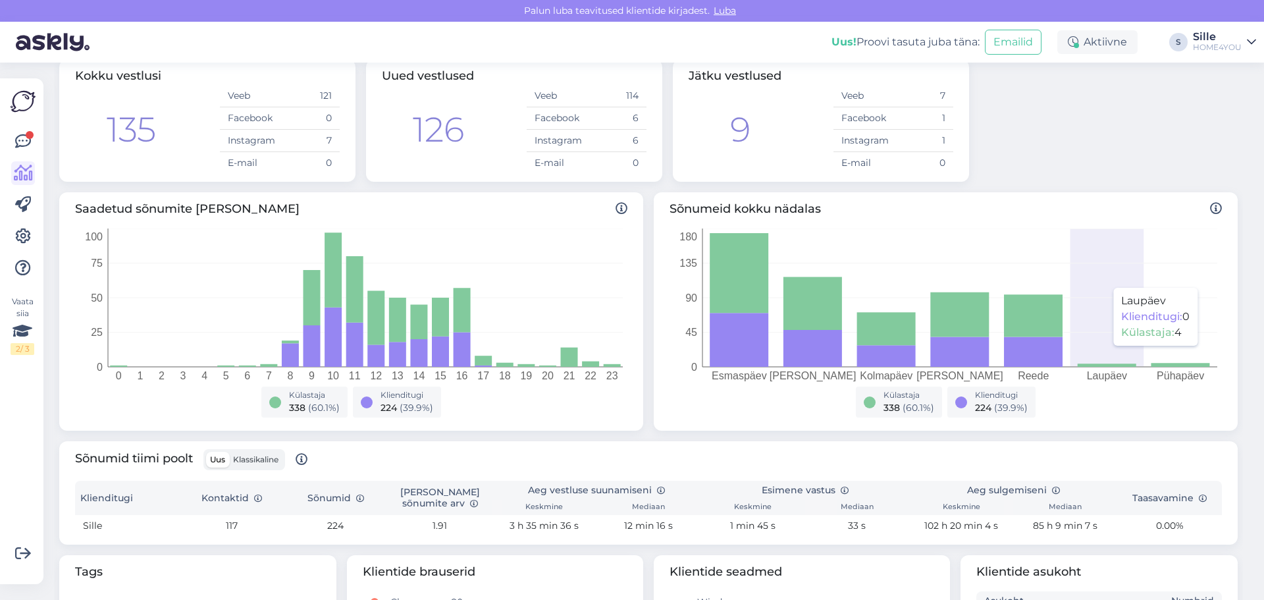
drag, startPoint x: 1125, startPoint y: 281, endPoint x: 1168, endPoint y: 294, distance: 45.4
click at [1144, 288] on icon "Esmaspäev [PERSON_NAME] [PERSON_NAME] Neljapäev [PERSON_NAME] Pühapäev 0 45 90 …" at bounding box center [944, 307] width 548 height 158
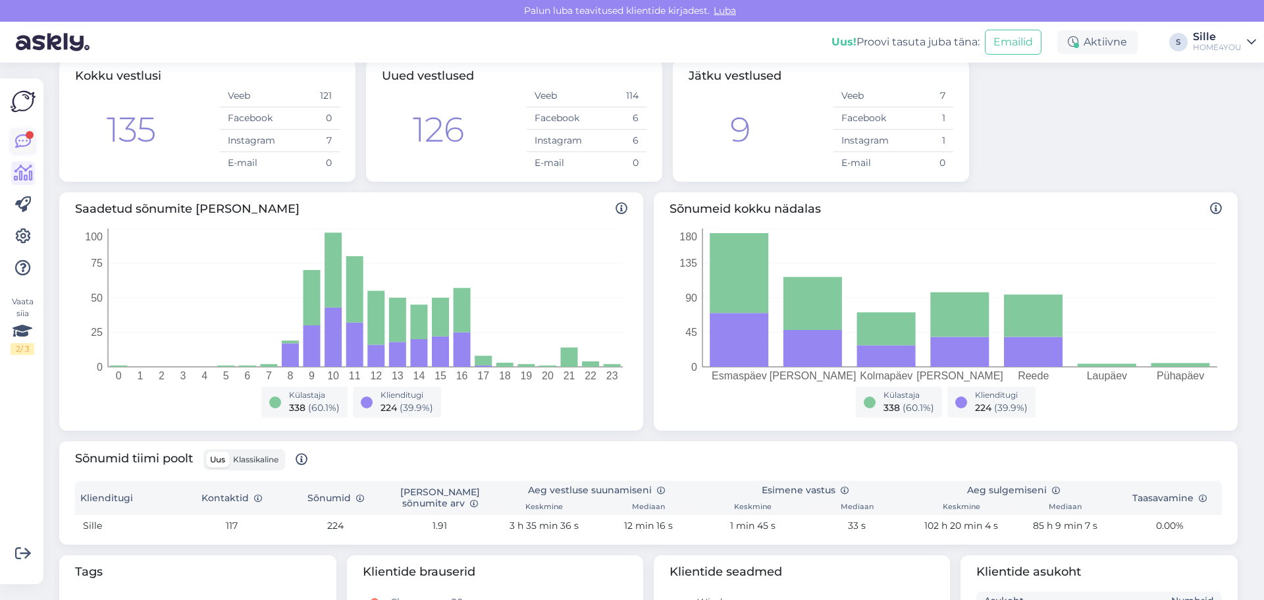
click at [31, 136] on div at bounding box center [30, 135] width 8 height 8
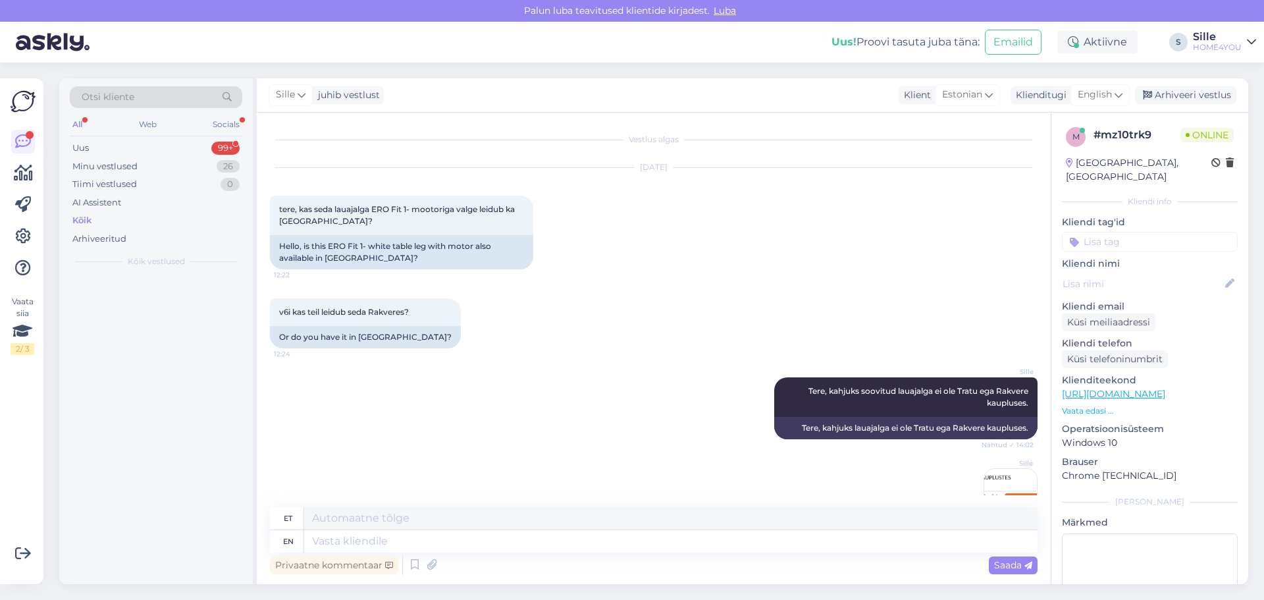
scroll to position [158, 0]
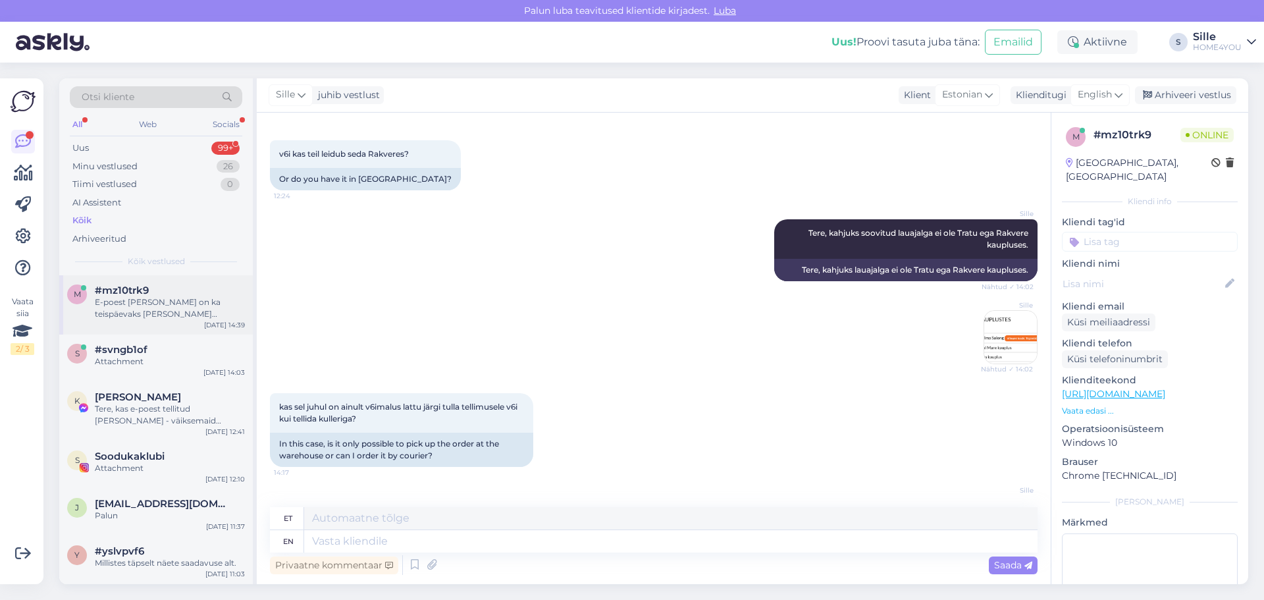
click at [217, 301] on div "E-poest [PERSON_NAME] on ka teispäevaks [PERSON_NAME] [PERSON_NAME]." at bounding box center [170, 308] width 150 height 24
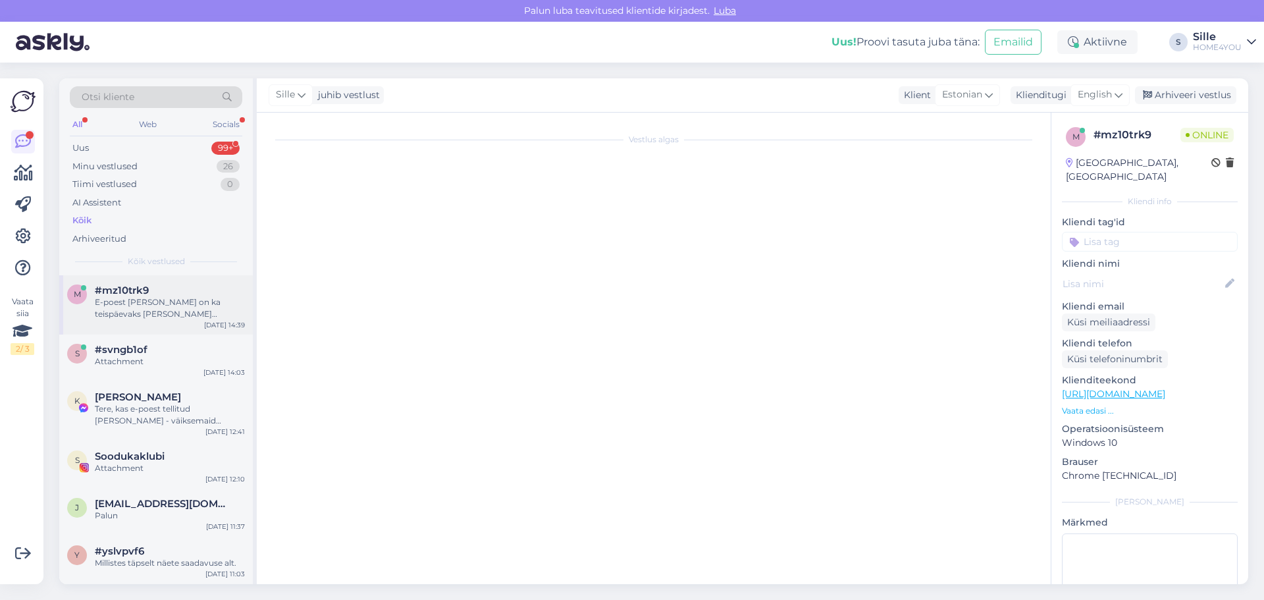
scroll to position [452, 0]
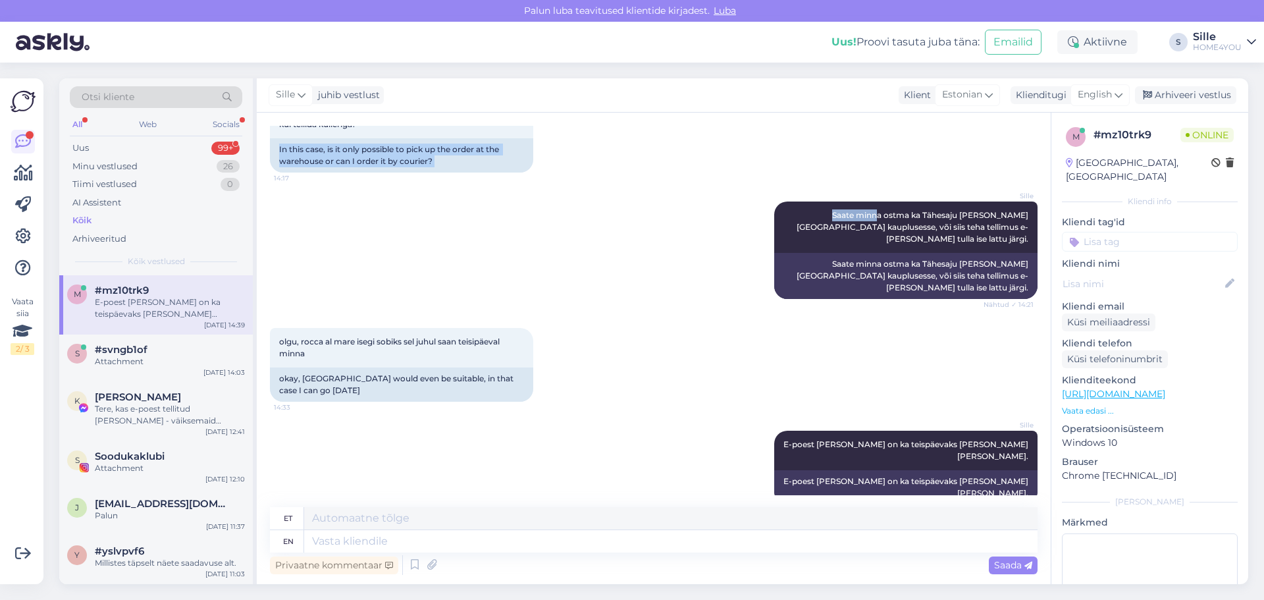
drag, startPoint x: 891, startPoint y: 137, endPoint x: 888, endPoint y: 196, distance: 58.7
click at [868, 209] on div "Vestlus algas [DATE] tere, kas seda lauajalga ERO Fit 1- mootoriga valge leidub…" at bounding box center [660, 310] width 780 height 369
